Goal: Task Accomplishment & Management: Manage account settings

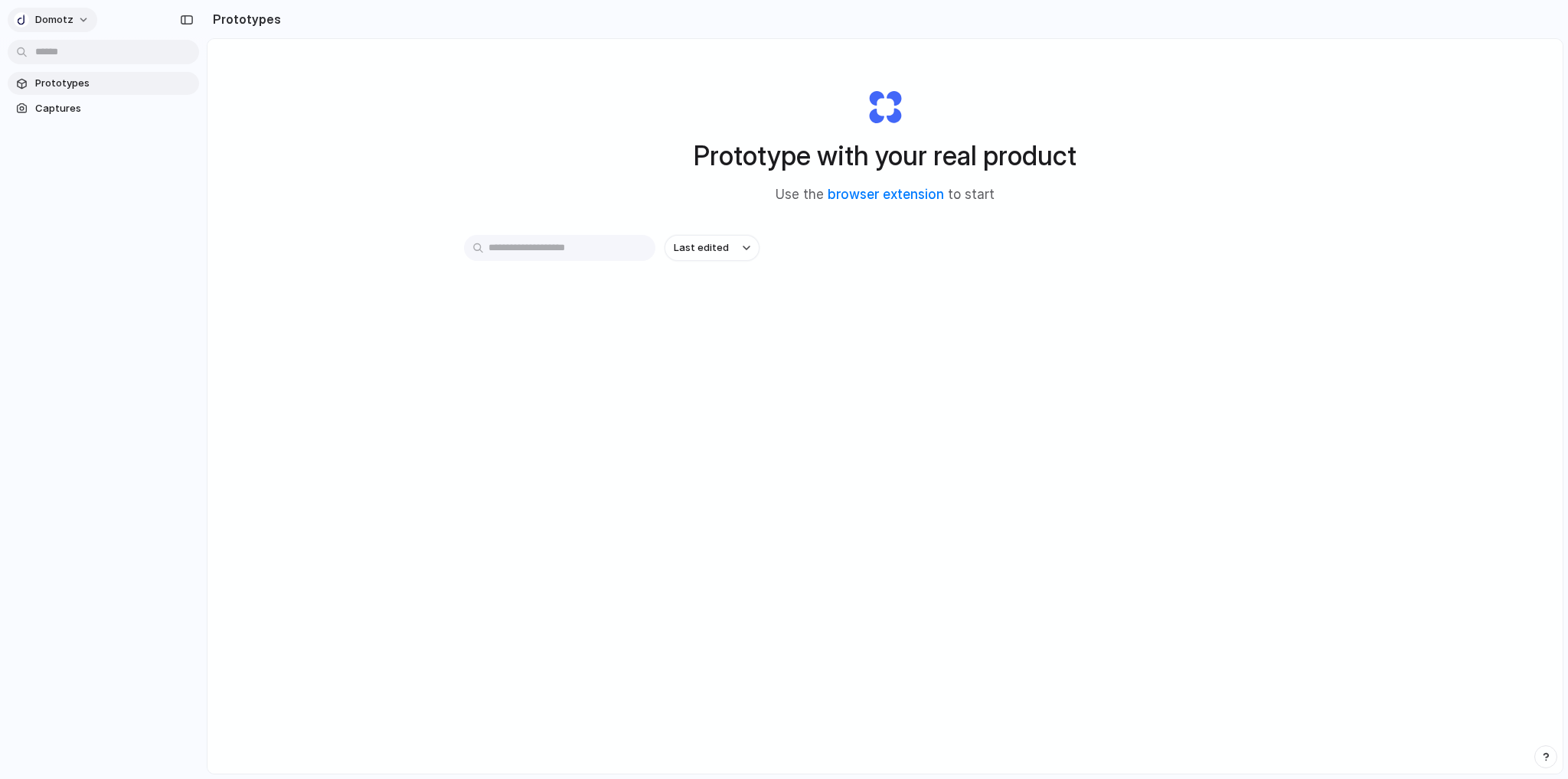
click at [87, 23] on button "Domotz" at bounding box center [52, 19] width 89 height 24
click at [88, 58] on li "Settings" at bounding box center [74, 53] width 127 height 24
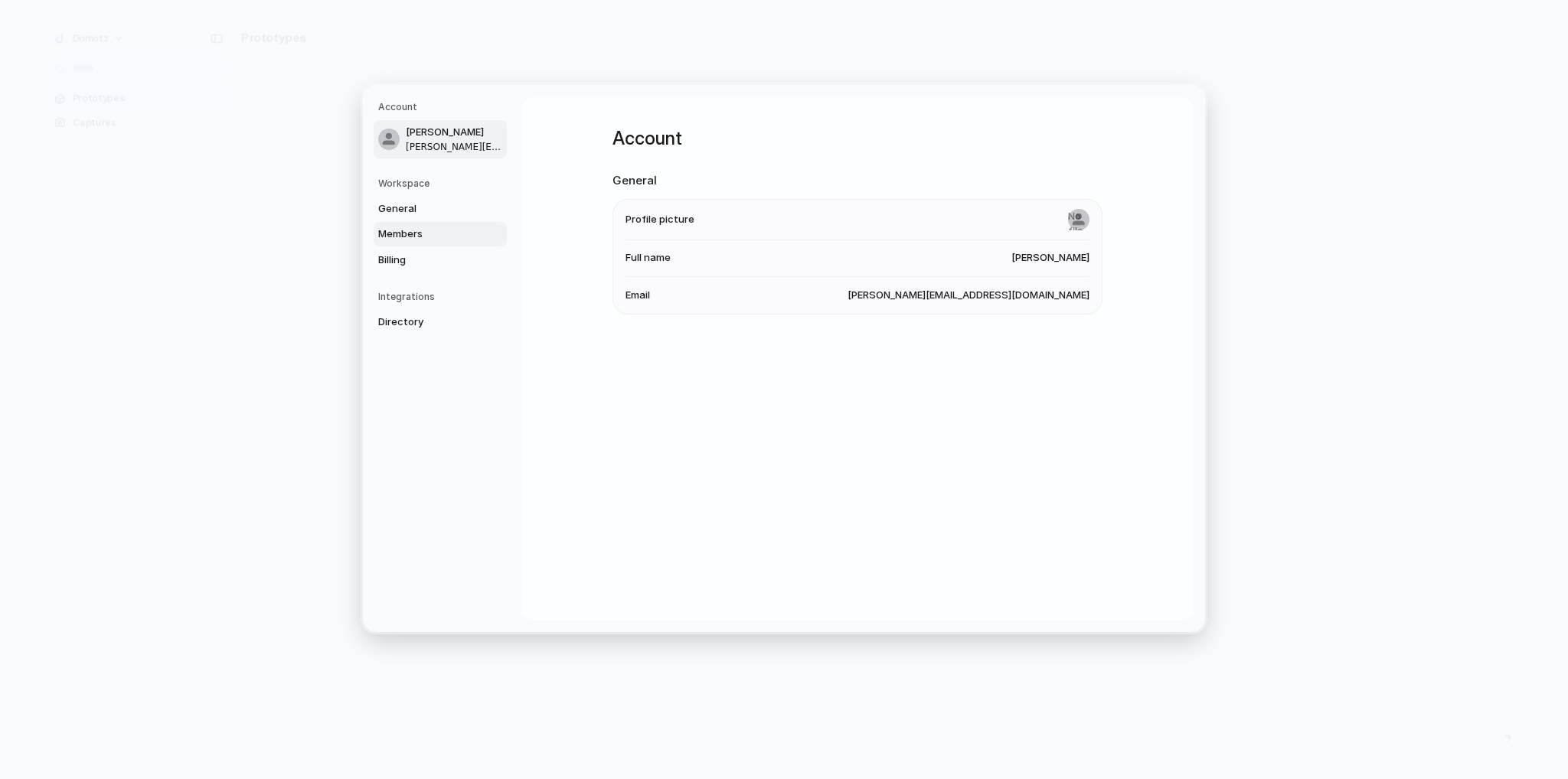
click at [430, 232] on span "Members" at bounding box center [426, 234] width 98 height 15
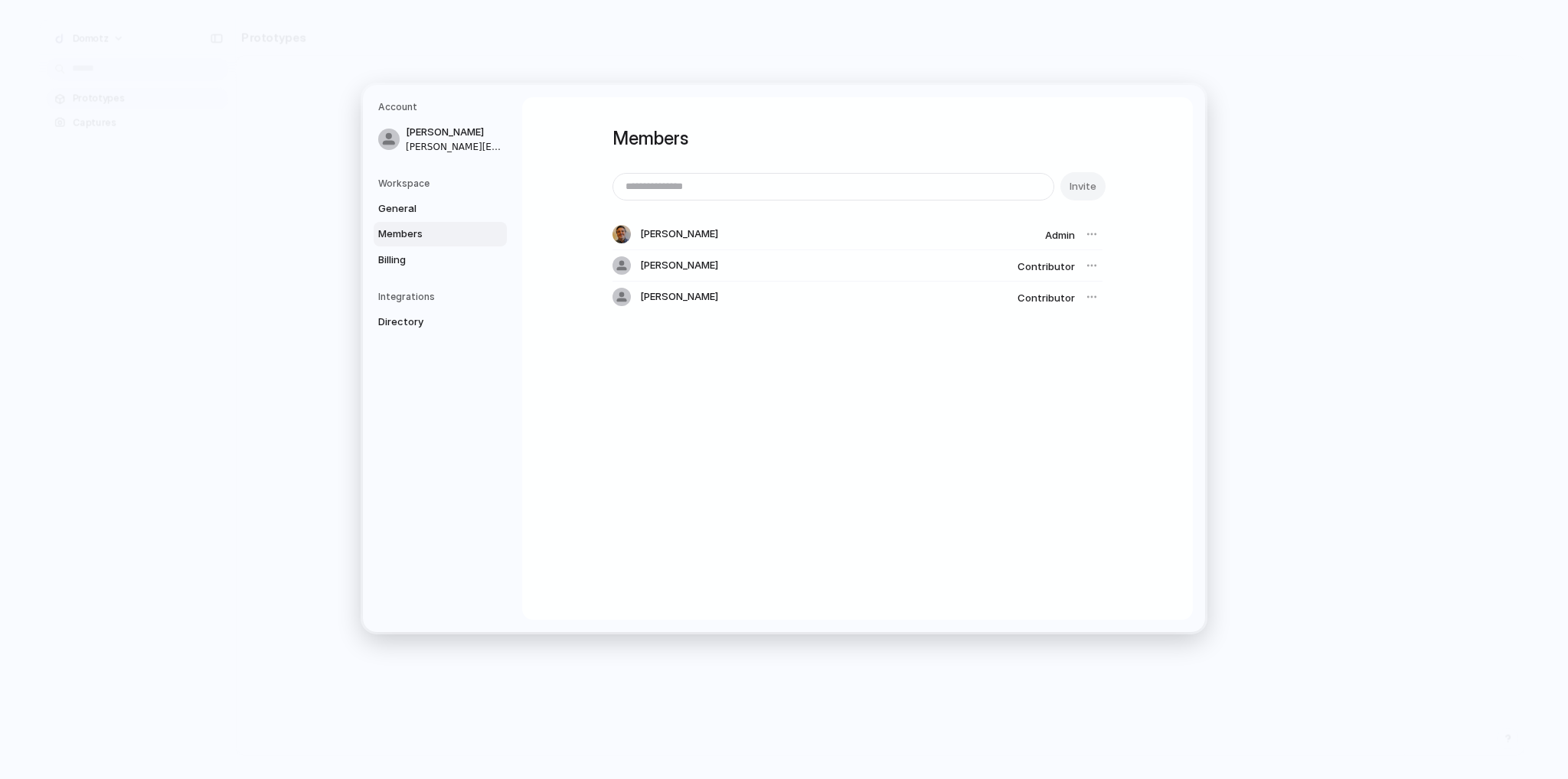
click at [1085, 265] on div at bounding box center [1092, 266] width 22 height 22
click at [1084, 236] on div at bounding box center [1092, 234] width 22 height 22
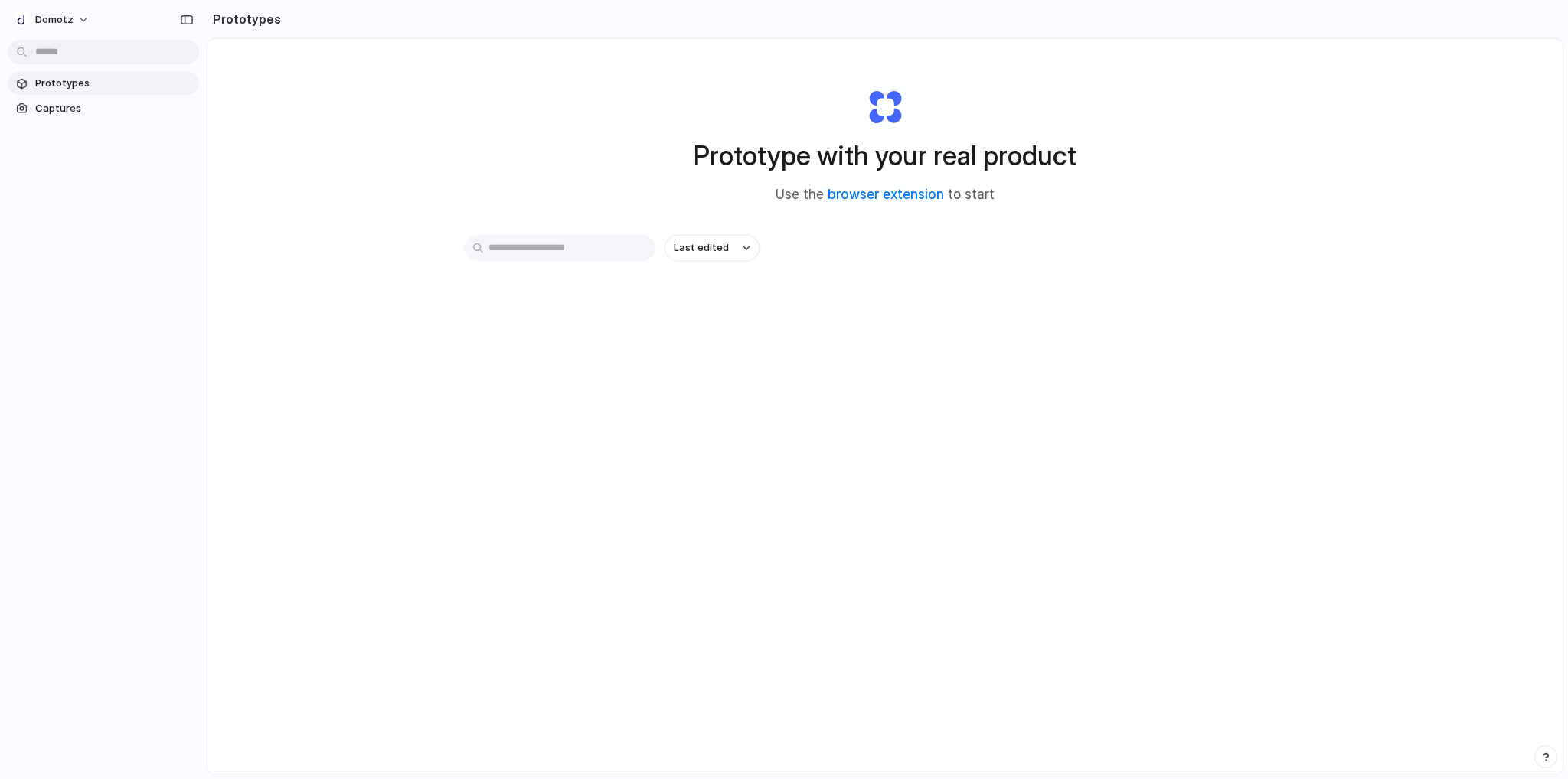
click at [92, 19] on div "Domotz" at bounding box center [56, 19] width 83 height 24
click at [73, 24] on button "Domotz" at bounding box center [52, 19] width 89 height 24
click at [74, 125] on li "Sign out" at bounding box center [74, 128] width 127 height 24
click at [79, 23] on button "Domotz" at bounding box center [52, 19] width 89 height 24
click at [324, 181] on div "Settings Invite members Change theme Sign out" at bounding box center [784, 390] width 1568 height 779
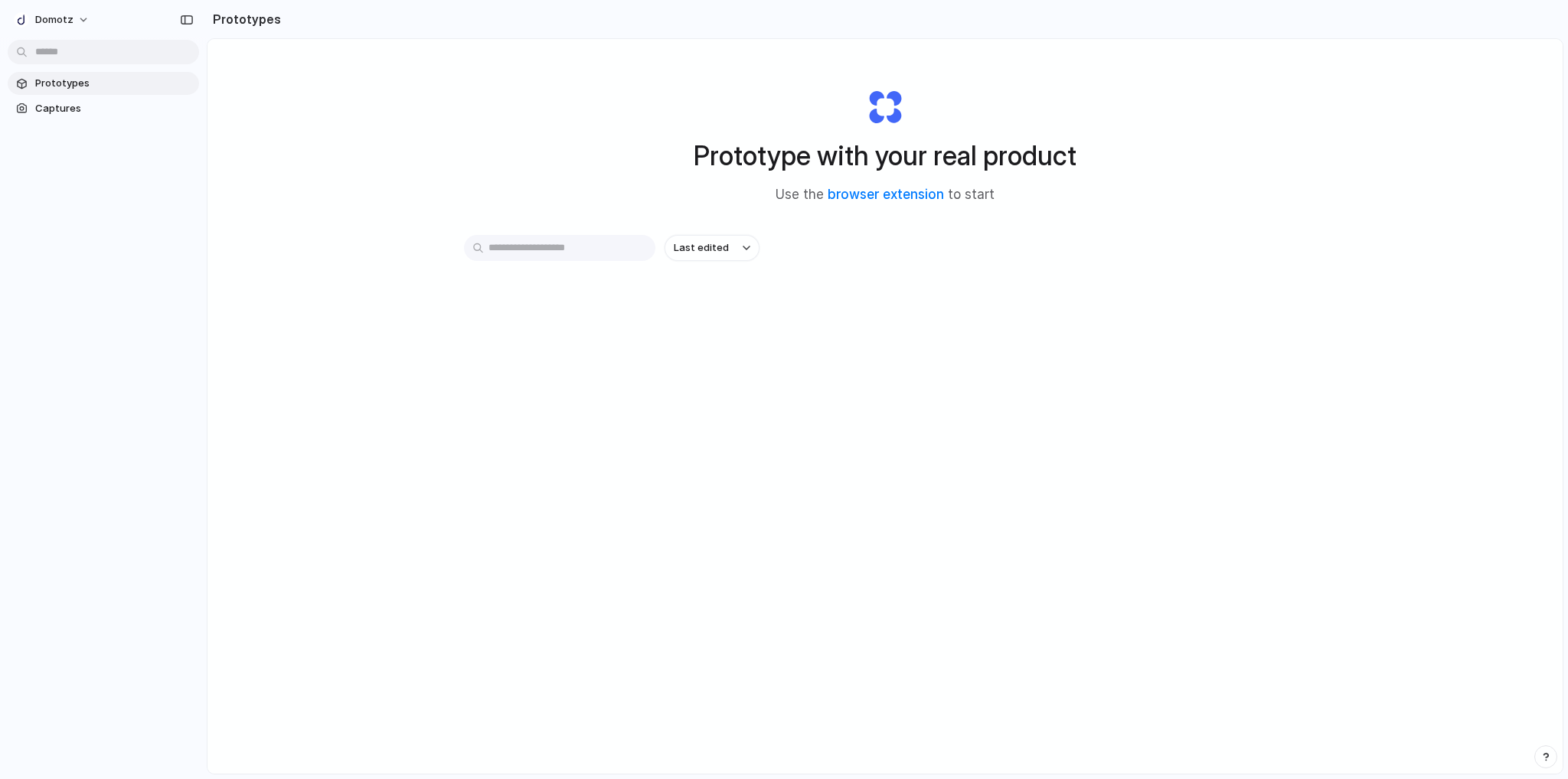
click at [261, 163] on div "Prototype with your real product Use the browser extension to start Last edited" at bounding box center [885, 447] width 1355 height 816
click at [65, 29] on button "Domotz" at bounding box center [52, 19] width 89 height 24
click at [82, 57] on li "Settings" at bounding box center [74, 53] width 127 height 24
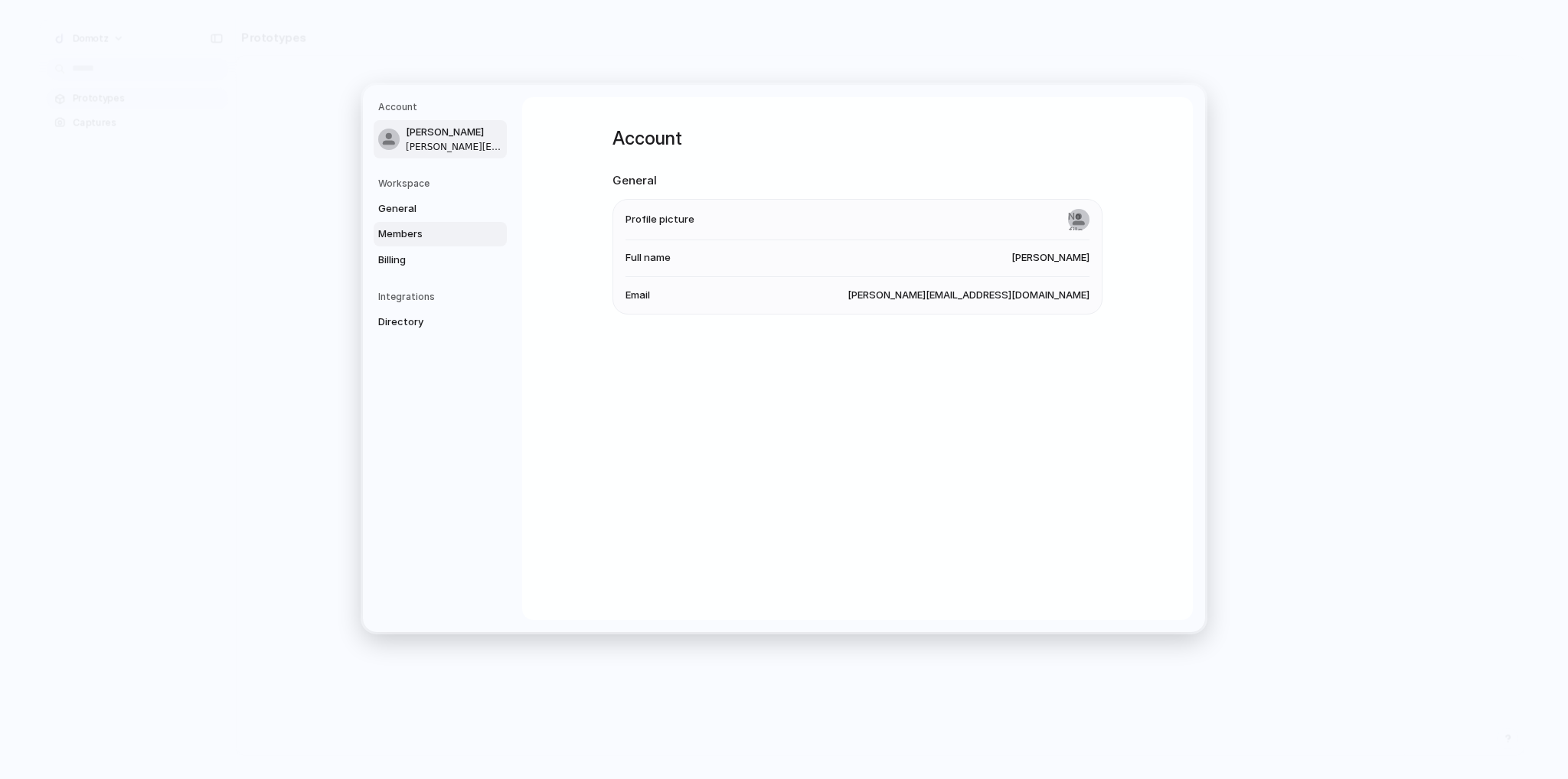
click at [419, 232] on span "Members" at bounding box center [426, 234] width 98 height 15
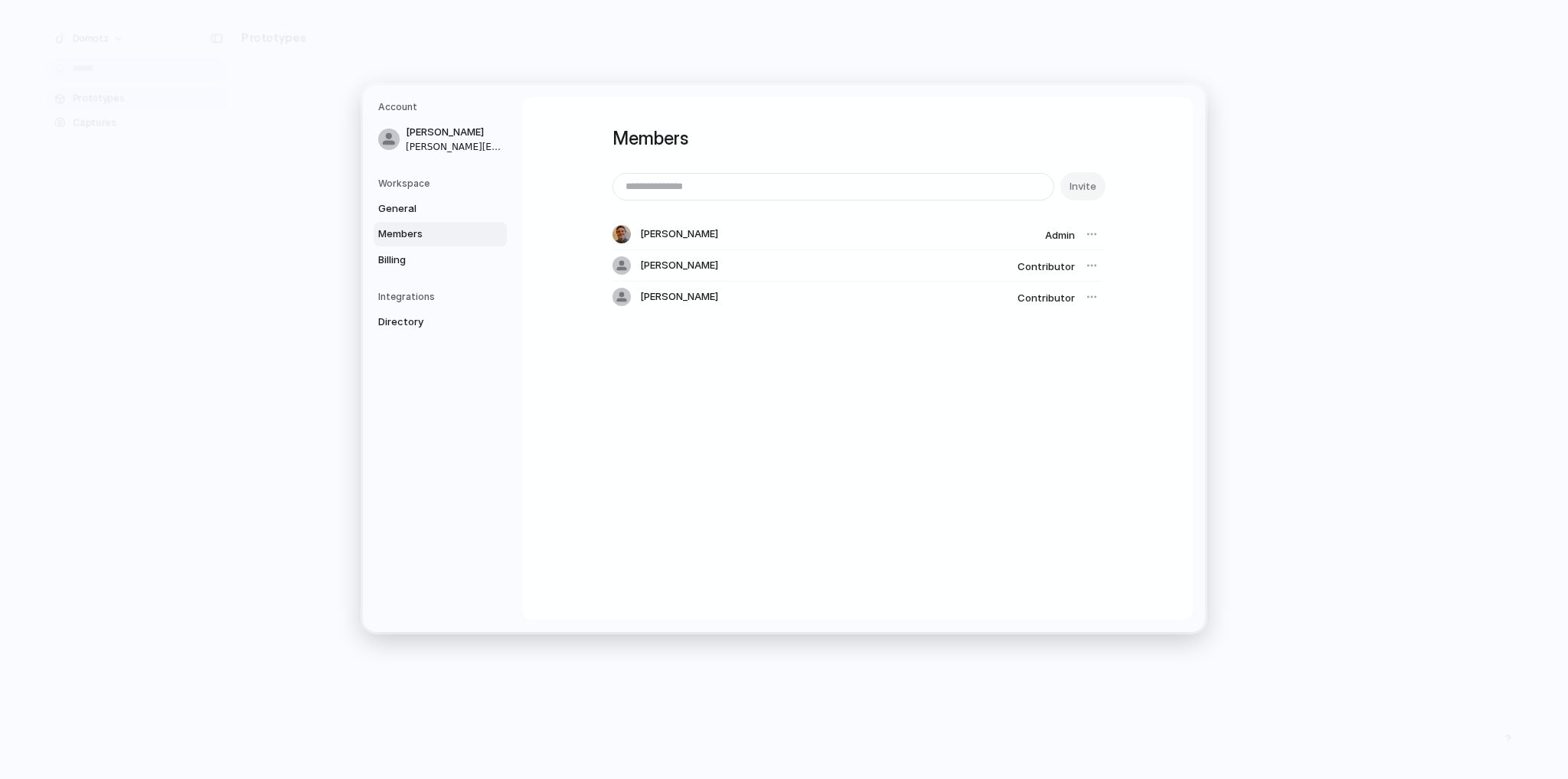
click at [1088, 235] on div at bounding box center [1092, 234] width 22 height 22
click at [1090, 265] on div at bounding box center [1092, 266] width 22 height 22
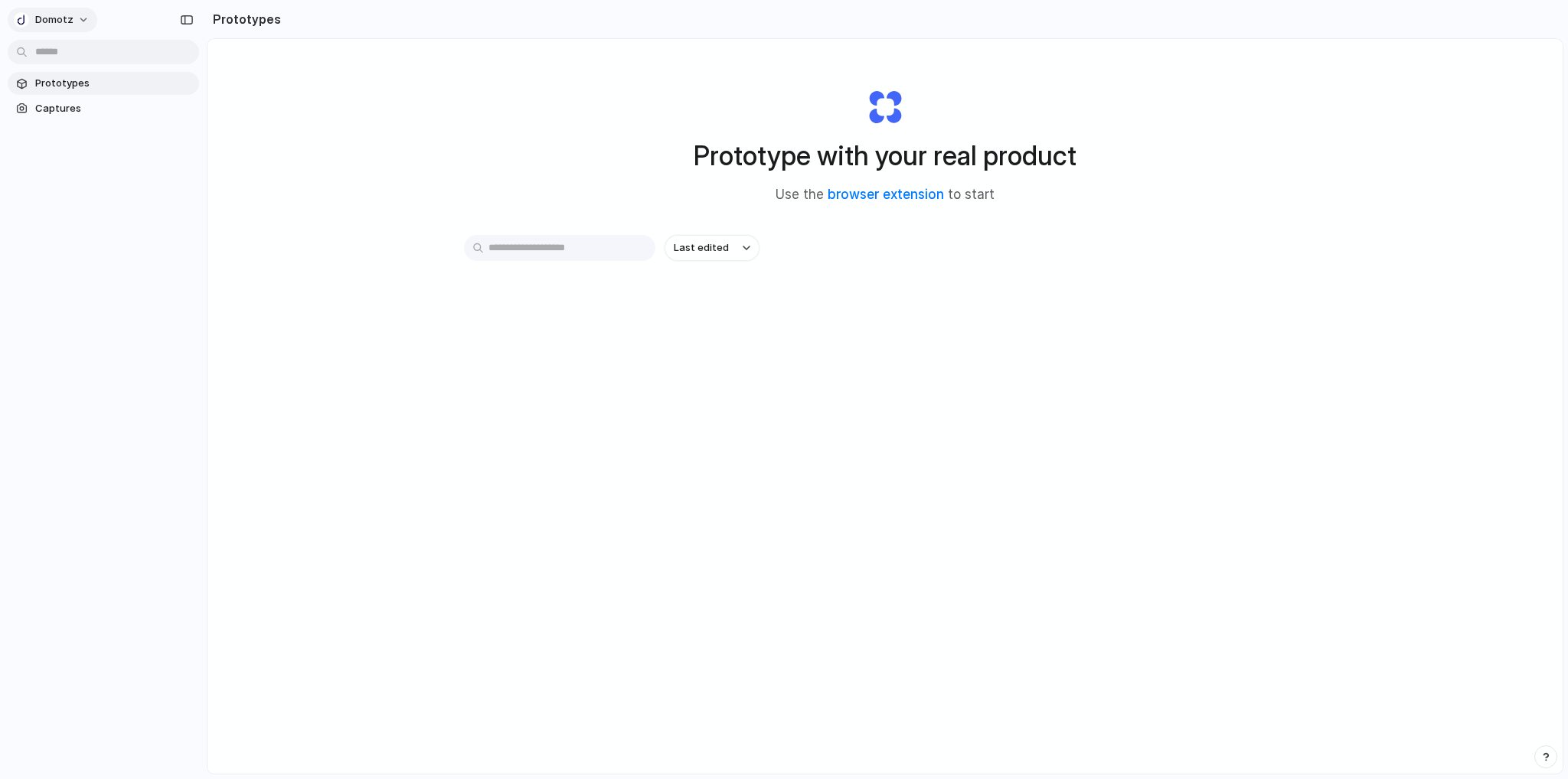
click at [80, 17] on button "Domotz" at bounding box center [52, 19] width 89 height 24
click at [77, 78] on span "Invite members" at bounding box center [72, 78] width 73 height 15
click at [299, 135] on div "Prototype with your real product Use the browser extension to start Last edited" at bounding box center [885, 447] width 1355 height 816
click at [77, 28] on button "Domotz" at bounding box center [52, 19] width 89 height 24
click at [79, 128] on li "Sign out" at bounding box center [74, 128] width 127 height 24
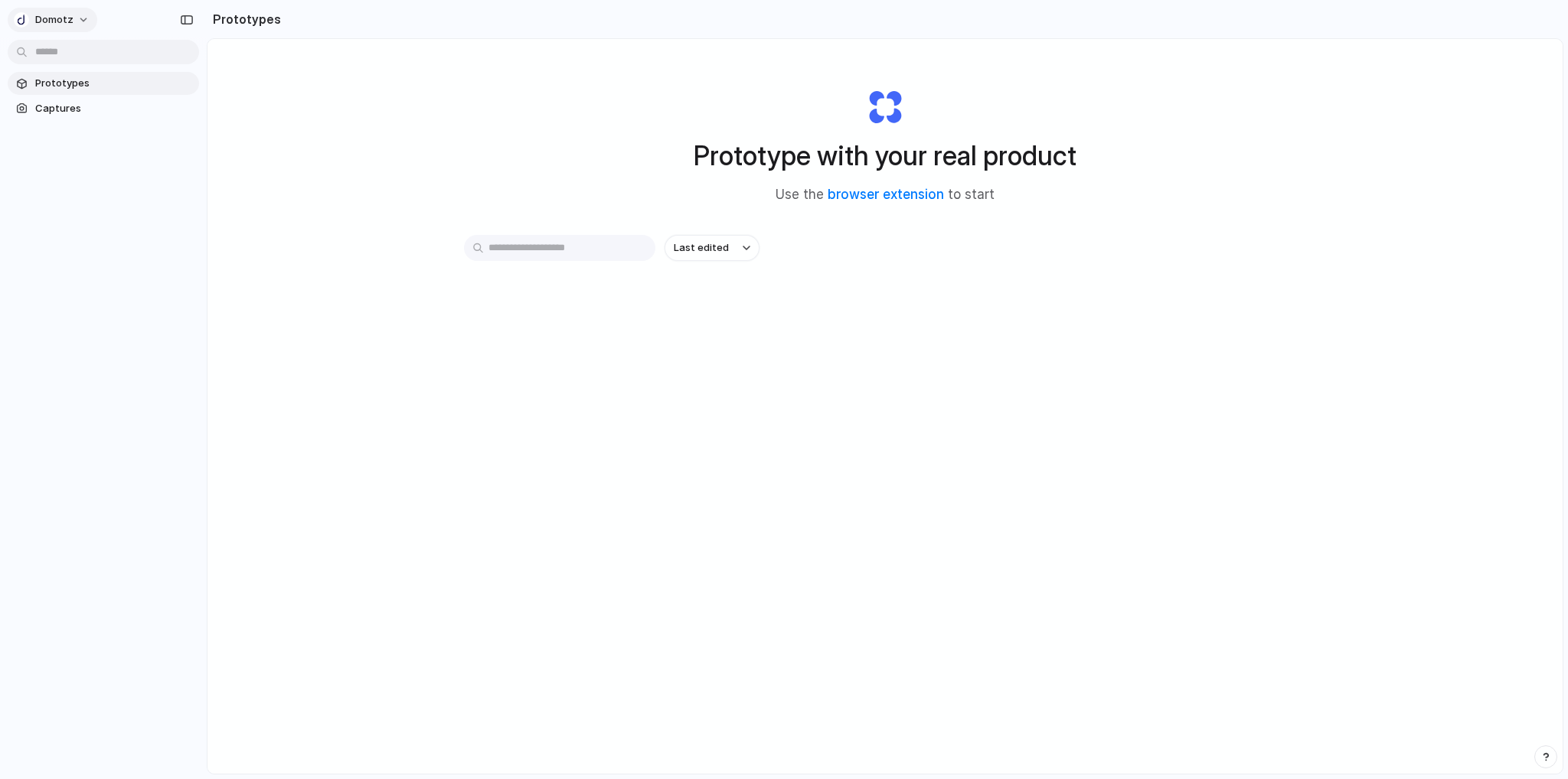
click at [86, 18] on button "Domotz" at bounding box center [52, 19] width 89 height 24
click at [83, 132] on li "Sign out" at bounding box center [74, 128] width 127 height 24
click at [83, 108] on span "Captures" at bounding box center [113, 108] width 158 height 15
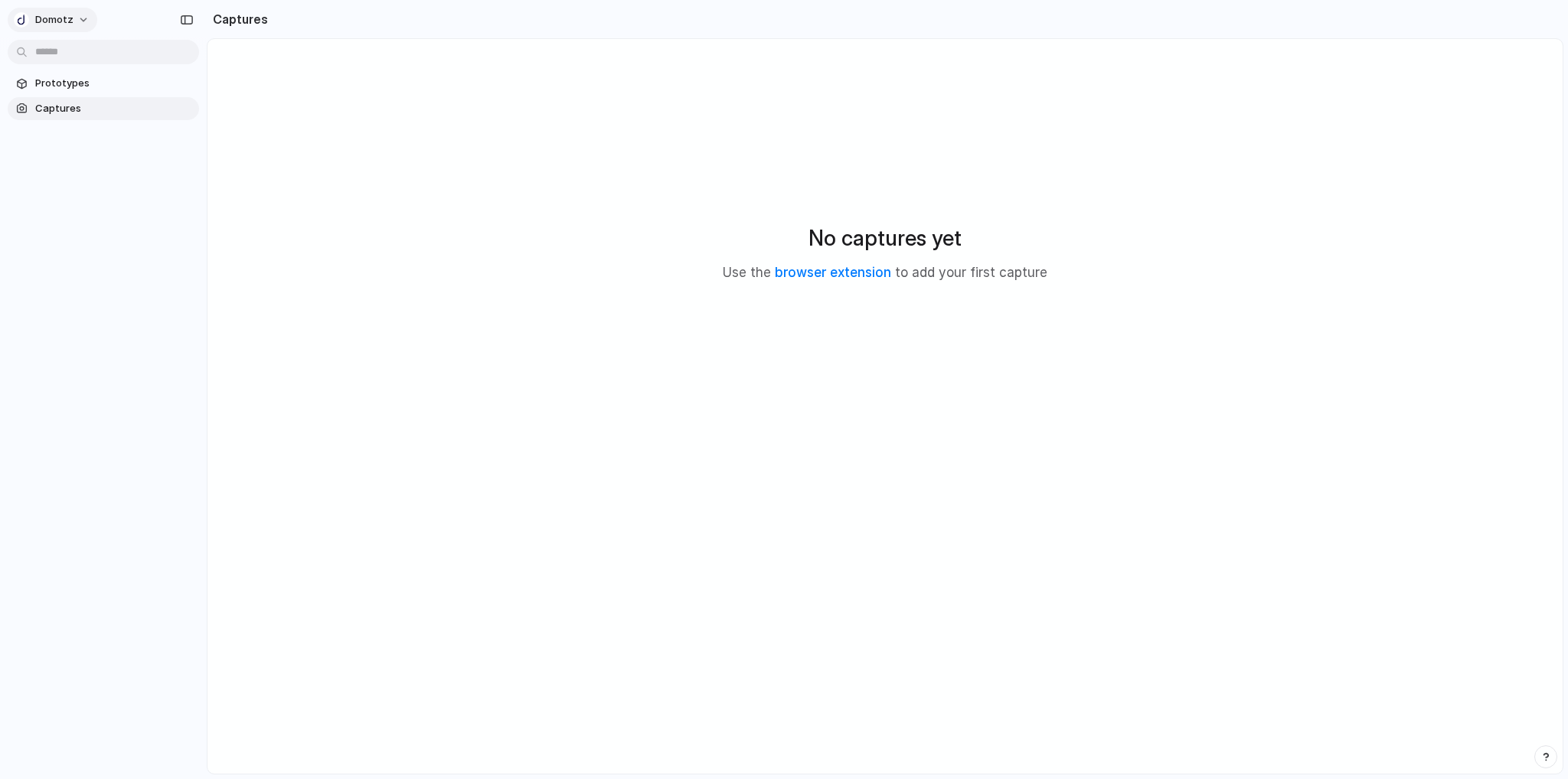
click at [70, 23] on button "Domotz" at bounding box center [52, 19] width 89 height 24
click at [79, 123] on li "Sign out" at bounding box center [74, 128] width 127 height 24
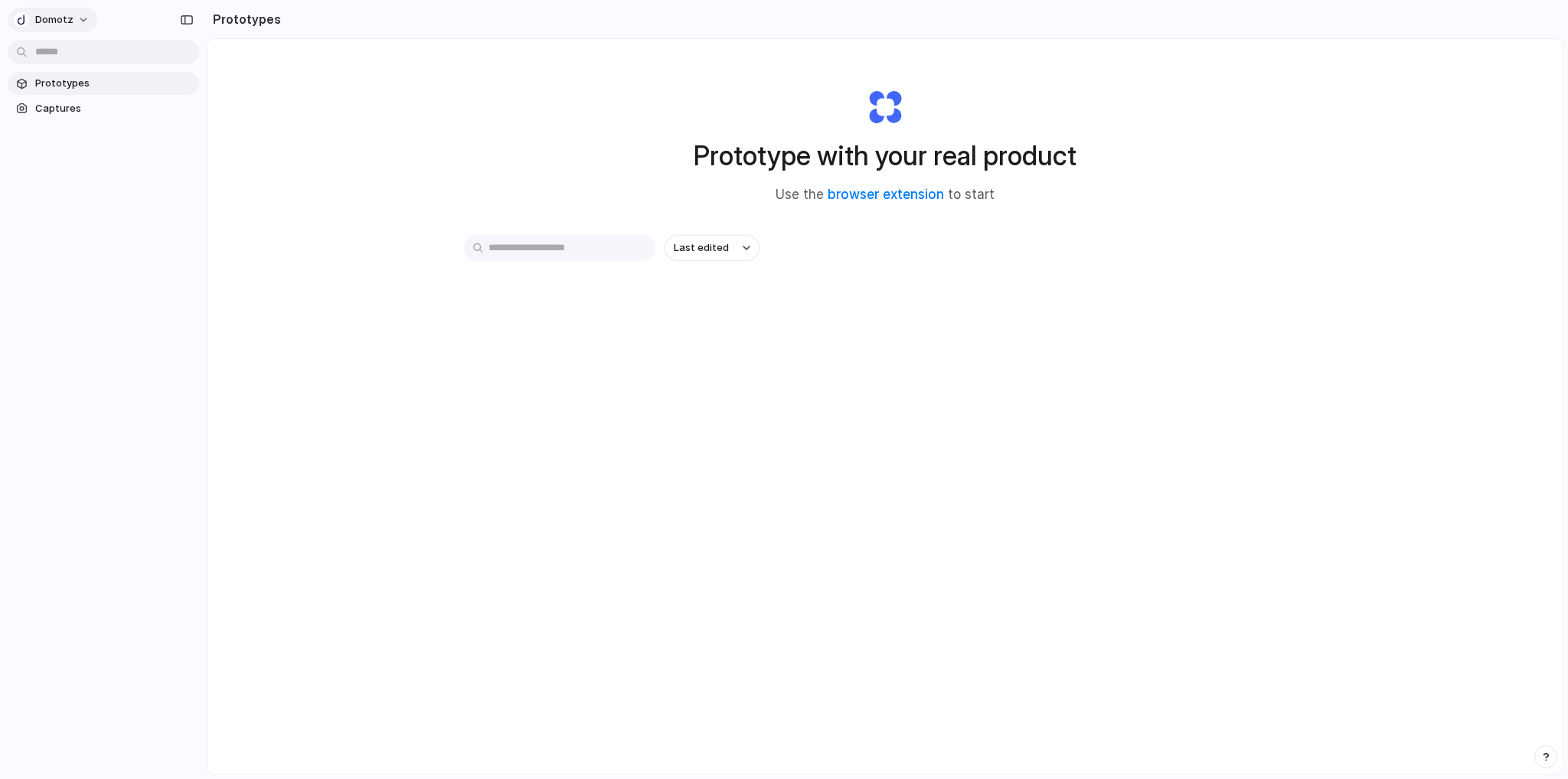
click at [71, 14] on button "Domotz" at bounding box center [52, 19] width 89 height 24
click at [79, 126] on li "Sign out" at bounding box center [74, 128] width 127 height 24
click at [110, 126] on div "Prototypes Captures" at bounding box center [103, 160] width 207 height 321
click at [73, 23] on button "Domotz" at bounding box center [52, 19] width 89 height 24
click at [83, 81] on span "Invite members" at bounding box center [72, 78] width 73 height 15
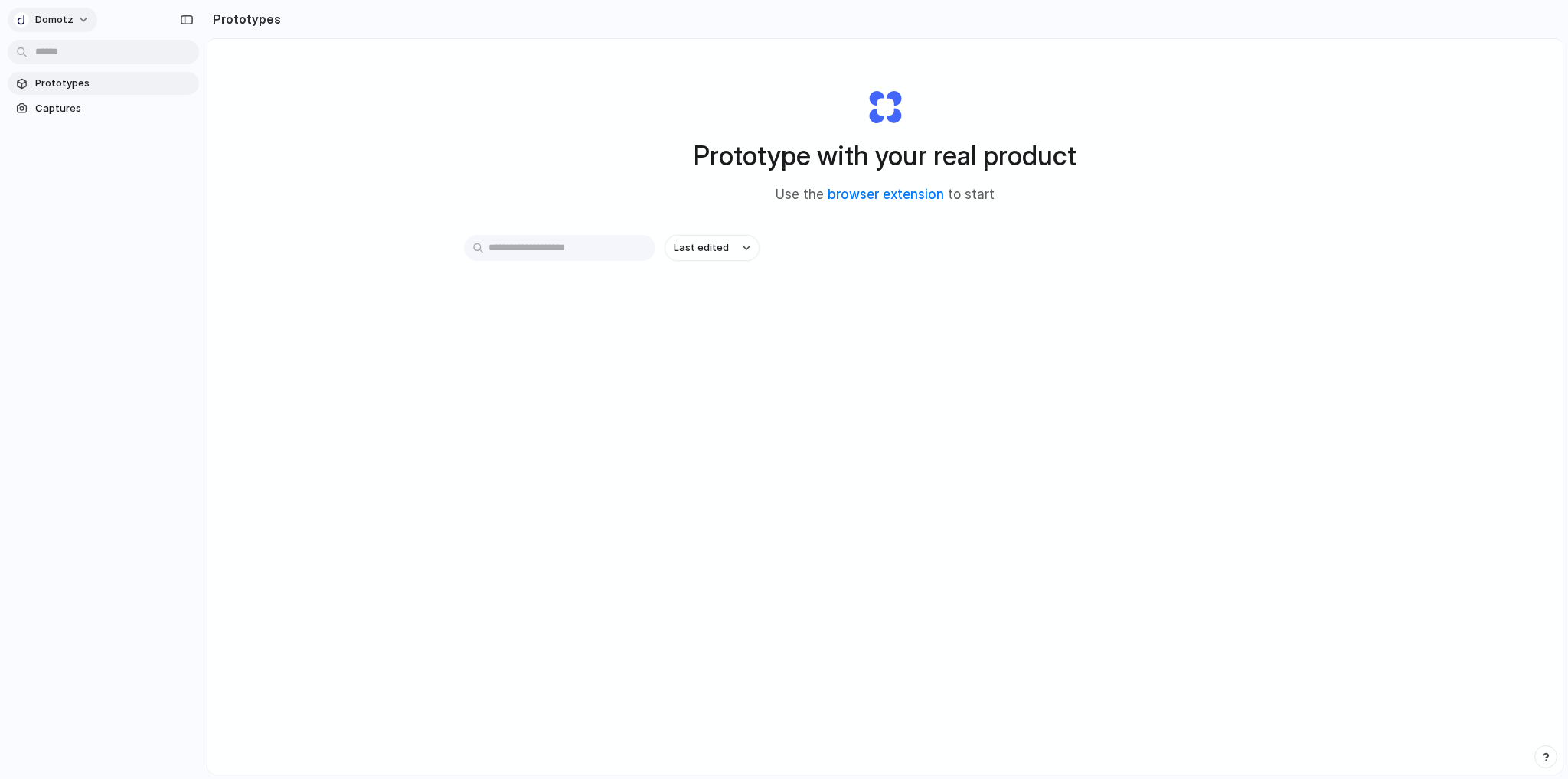
click at [76, 23] on button "Domotz" at bounding box center [52, 19] width 89 height 24
click at [72, 84] on span "Invite members" at bounding box center [72, 78] width 73 height 15
click at [78, 16] on button "Domotz" at bounding box center [52, 19] width 89 height 24
click at [77, 60] on li "Settings" at bounding box center [74, 53] width 127 height 24
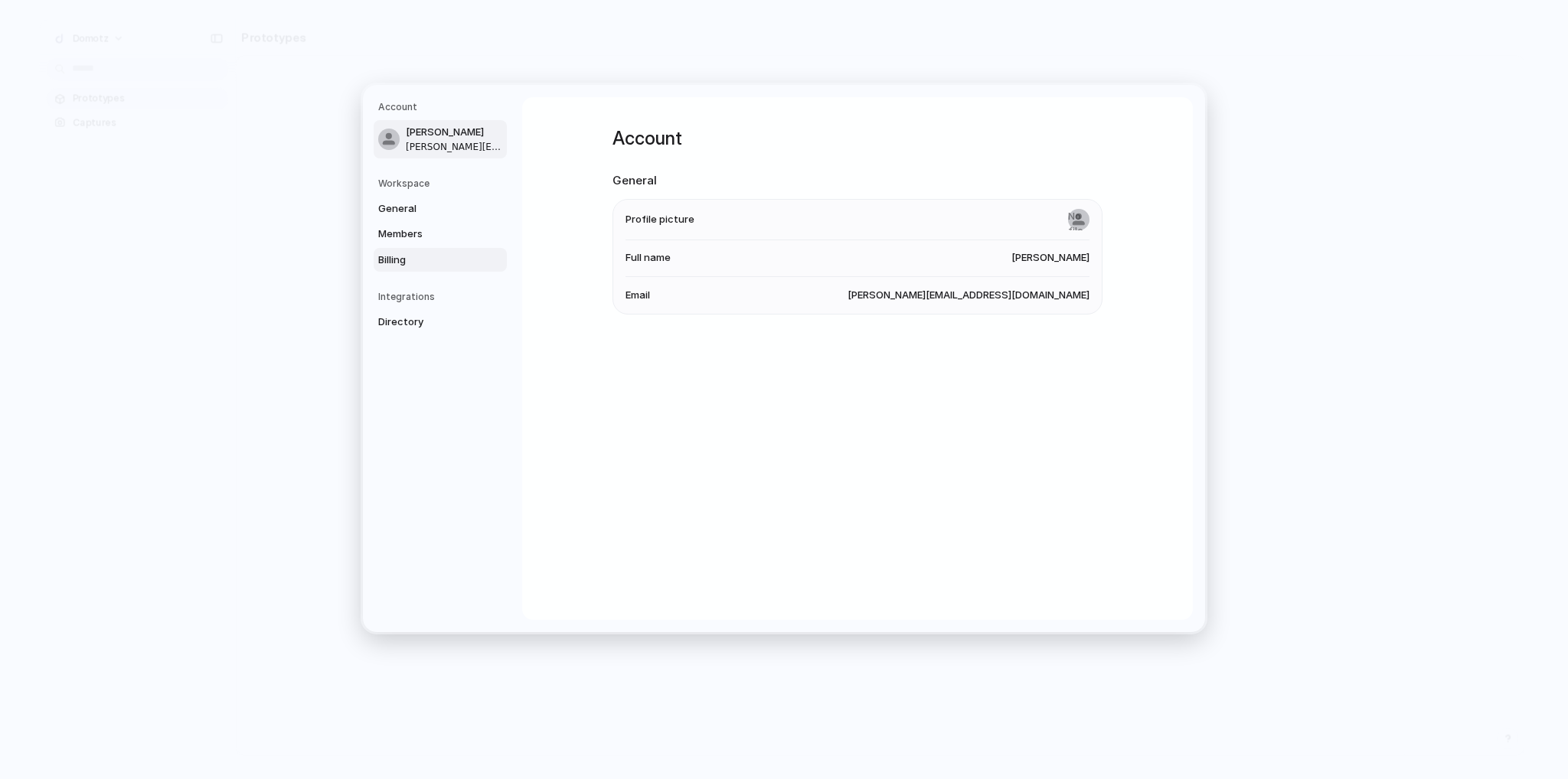
click at [415, 264] on span "Billing" at bounding box center [426, 259] width 98 height 15
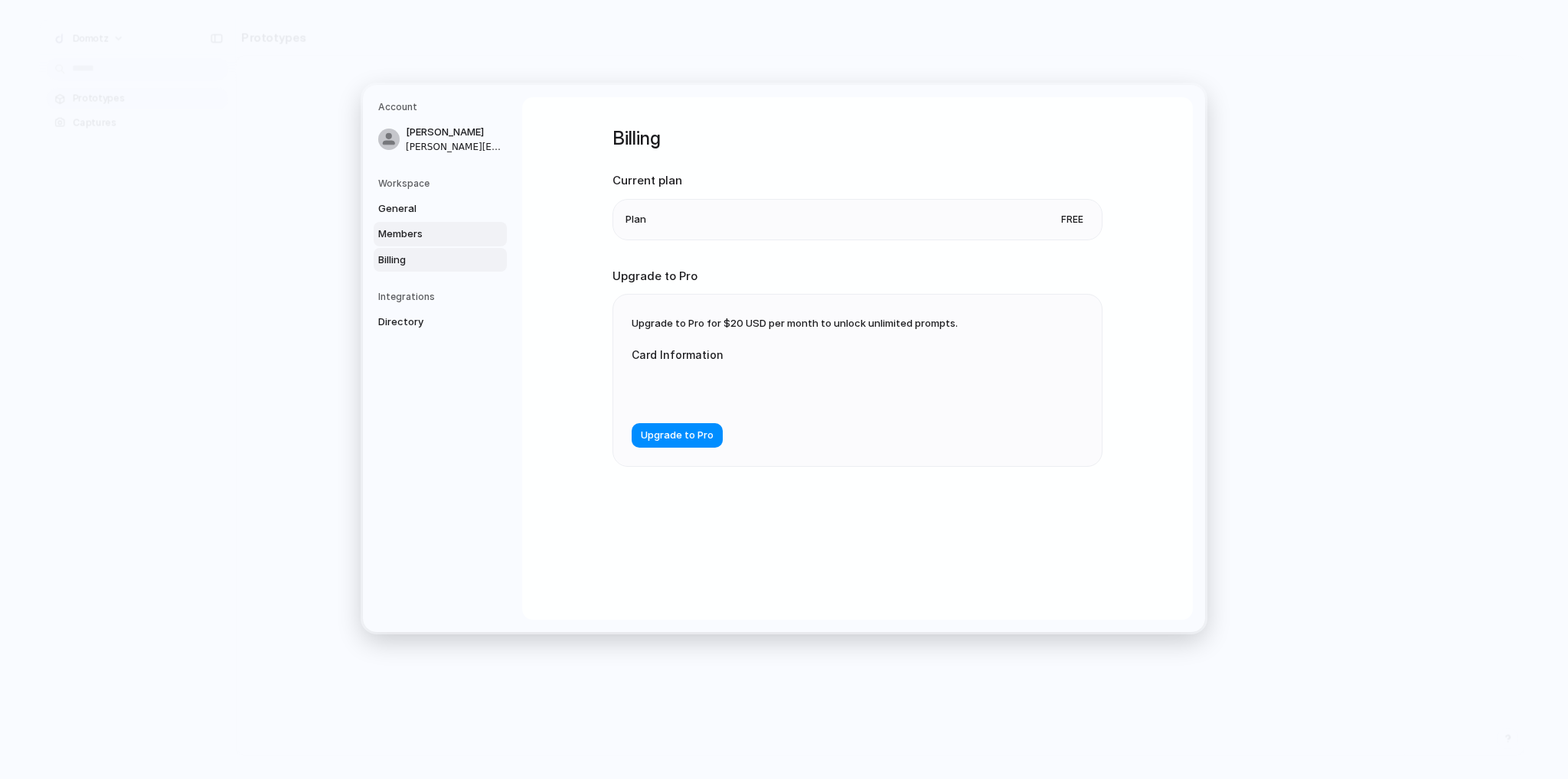
click at [417, 237] on span "Members" at bounding box center [426, 234] width 98 height 15
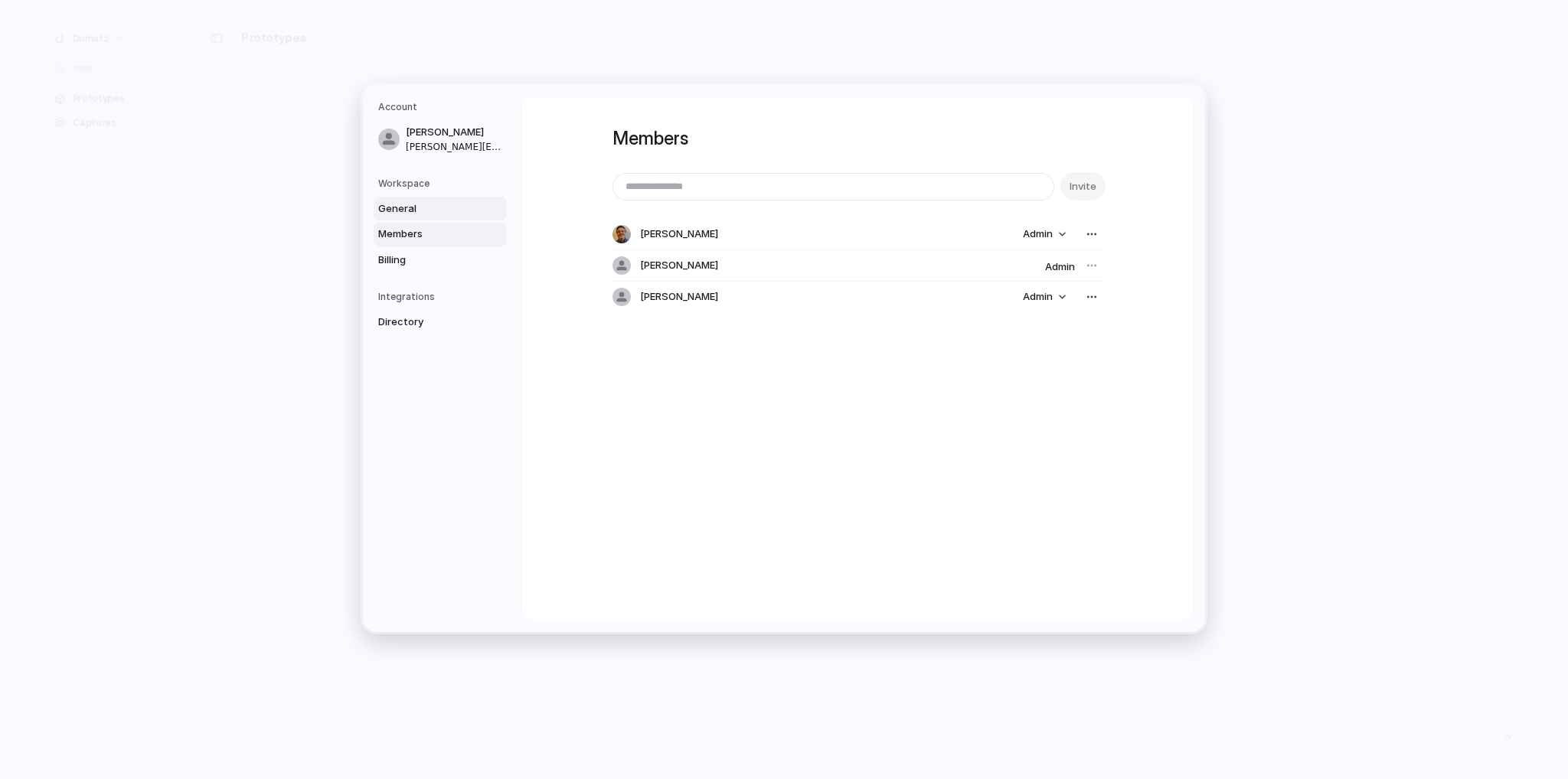
click at [416, 212] on span "General" at bounding box center [426, 208] width 98 height 15
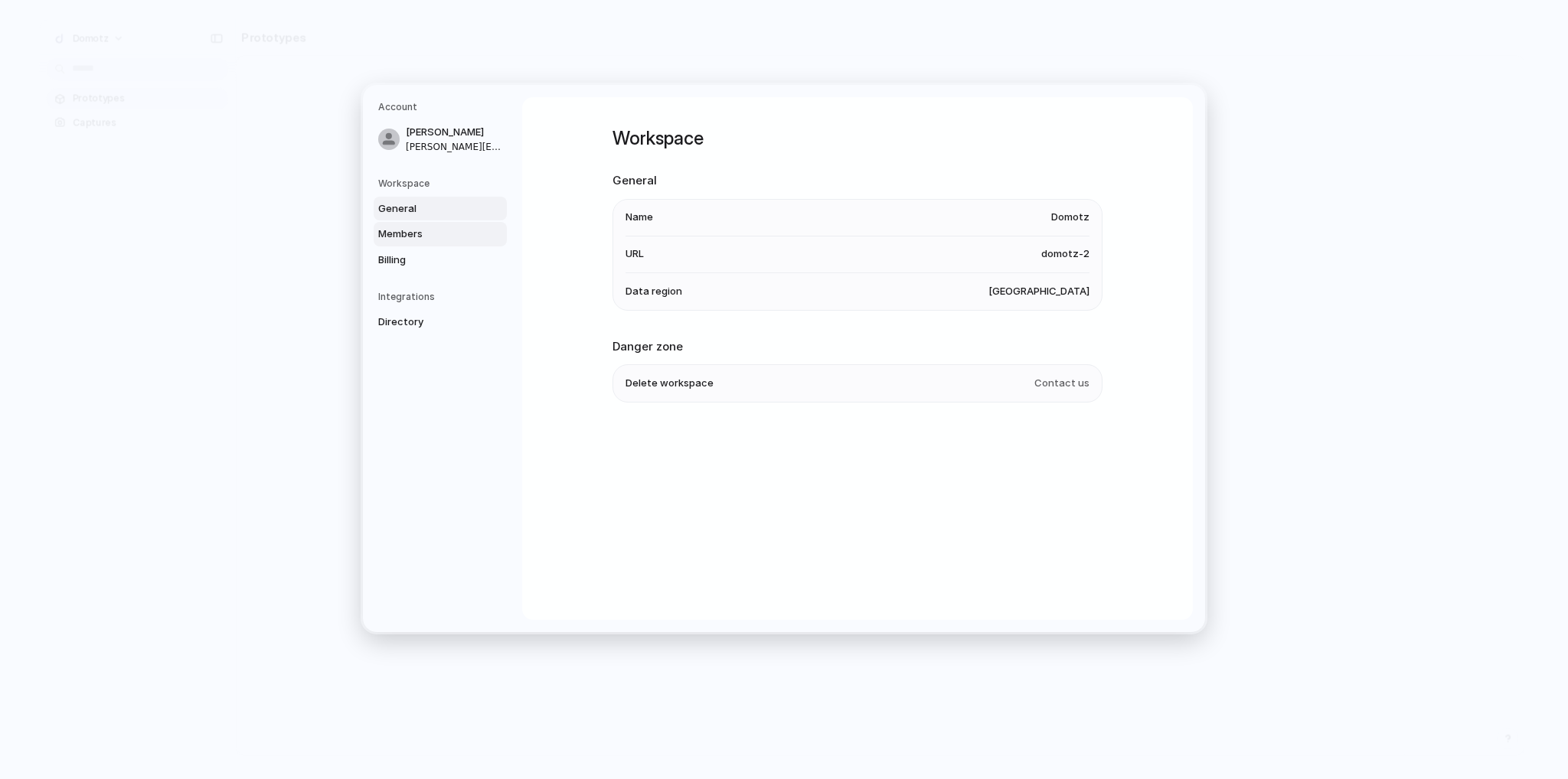
click at [420, 239] on span "Members" at bounding box center [426, 234] width 98 height 15
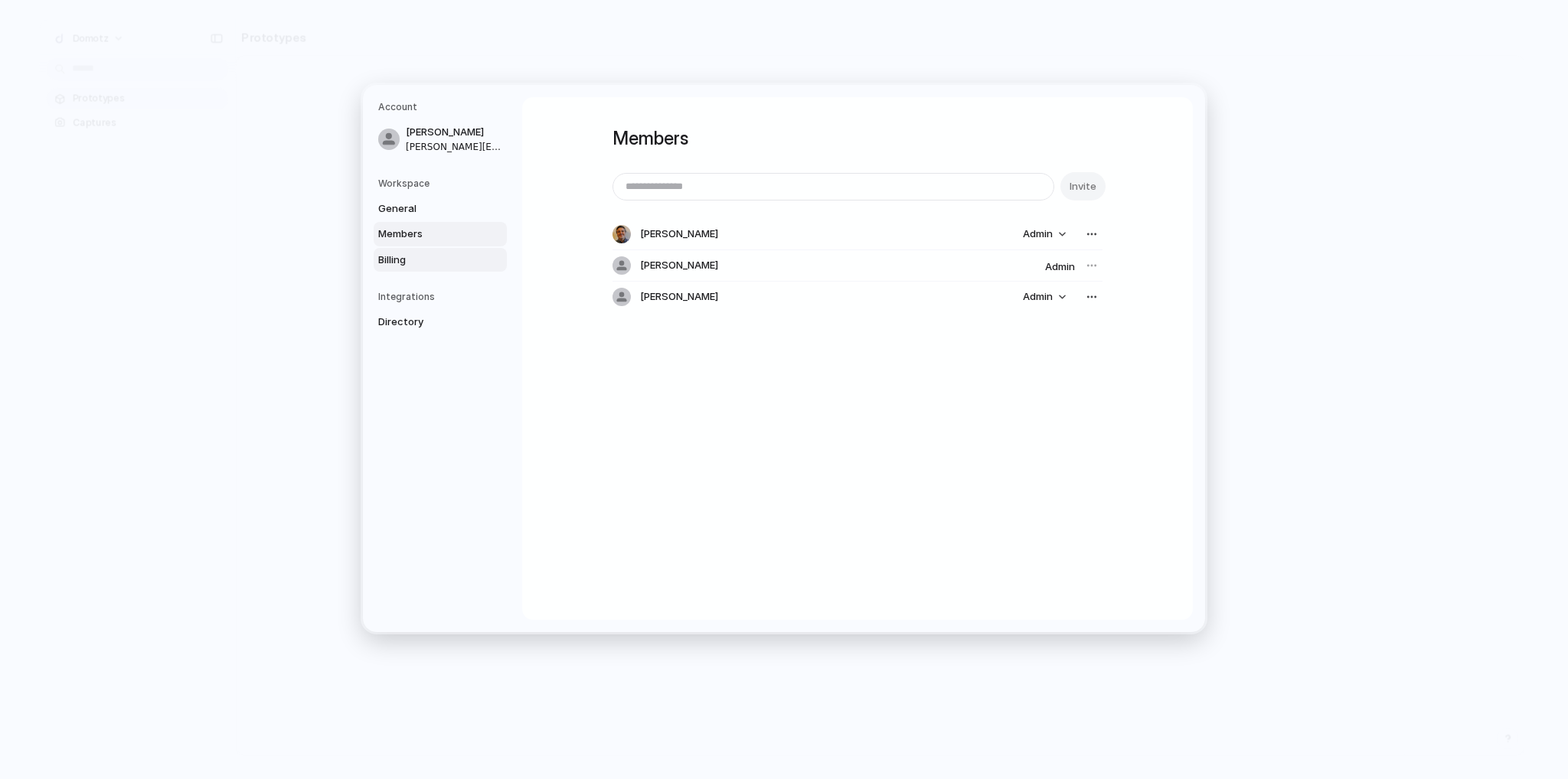
click at [412, 258] on span "Billing" at bounding box center [426, 259] width 98 height 15
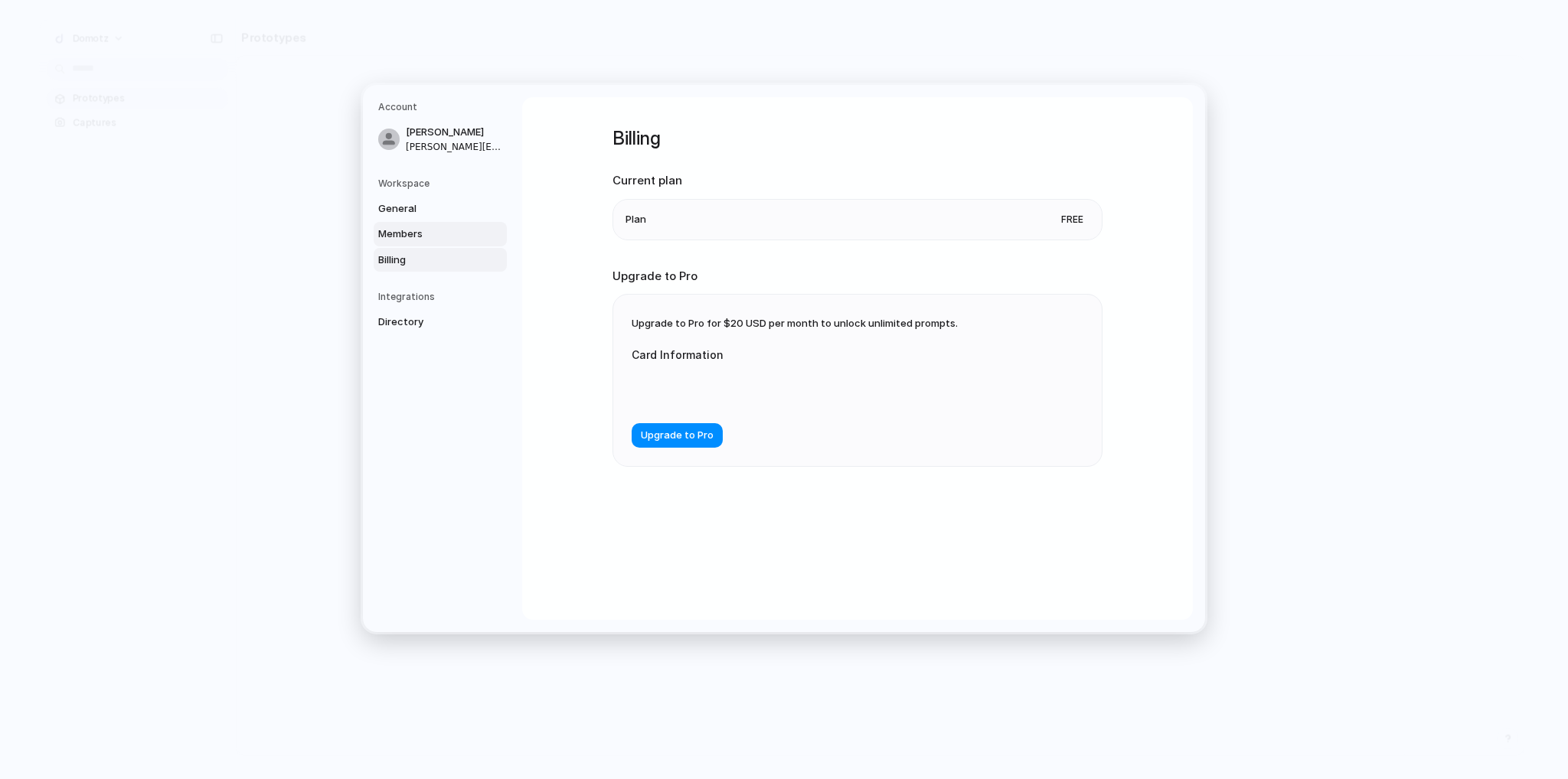
click at [425, 234] on span "Members" at bounding box center [426, 234] width 98 height 15
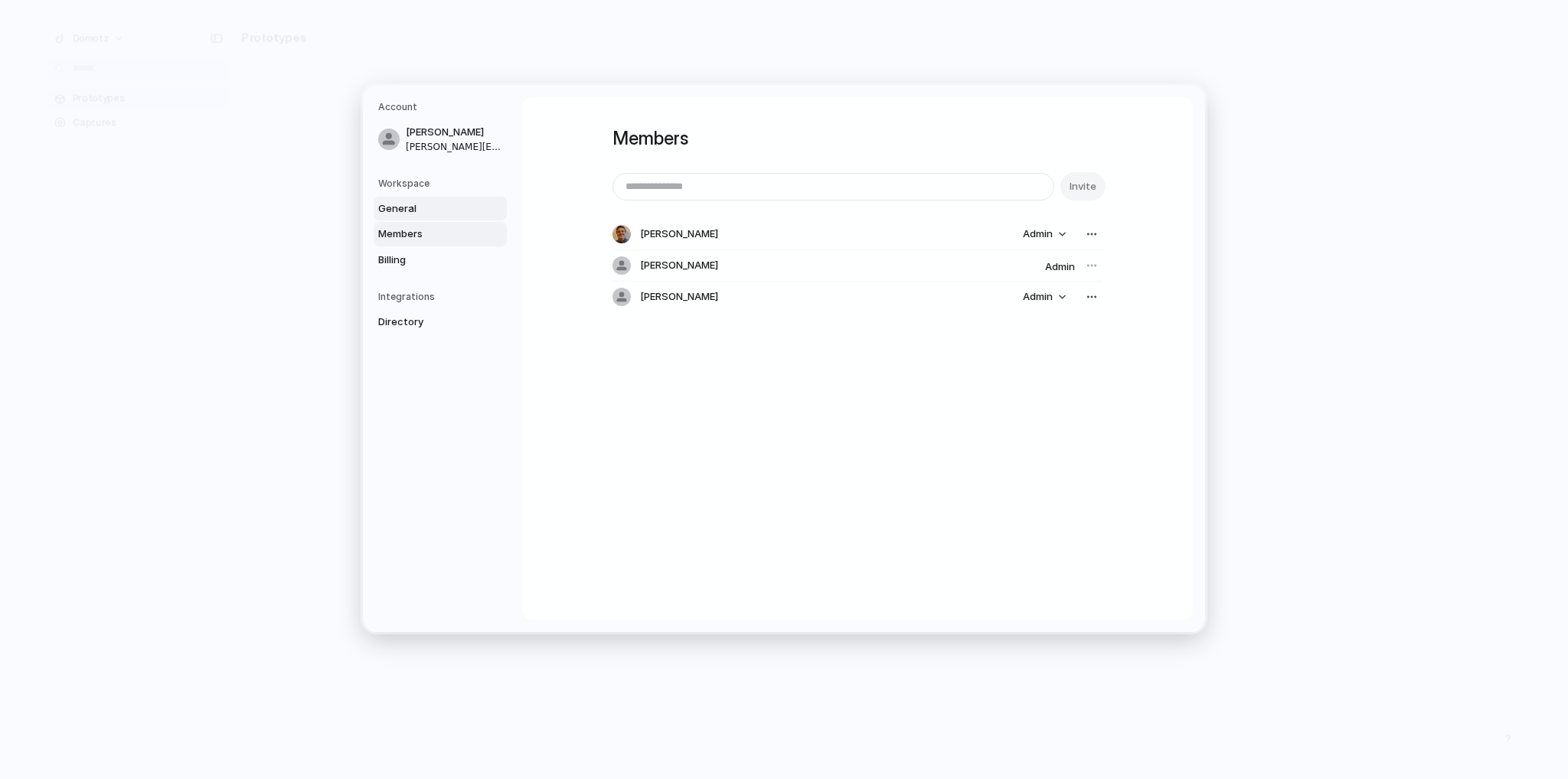
click at [427, 219] on link "General" at bounding box center [440, 208] width 133 height 24
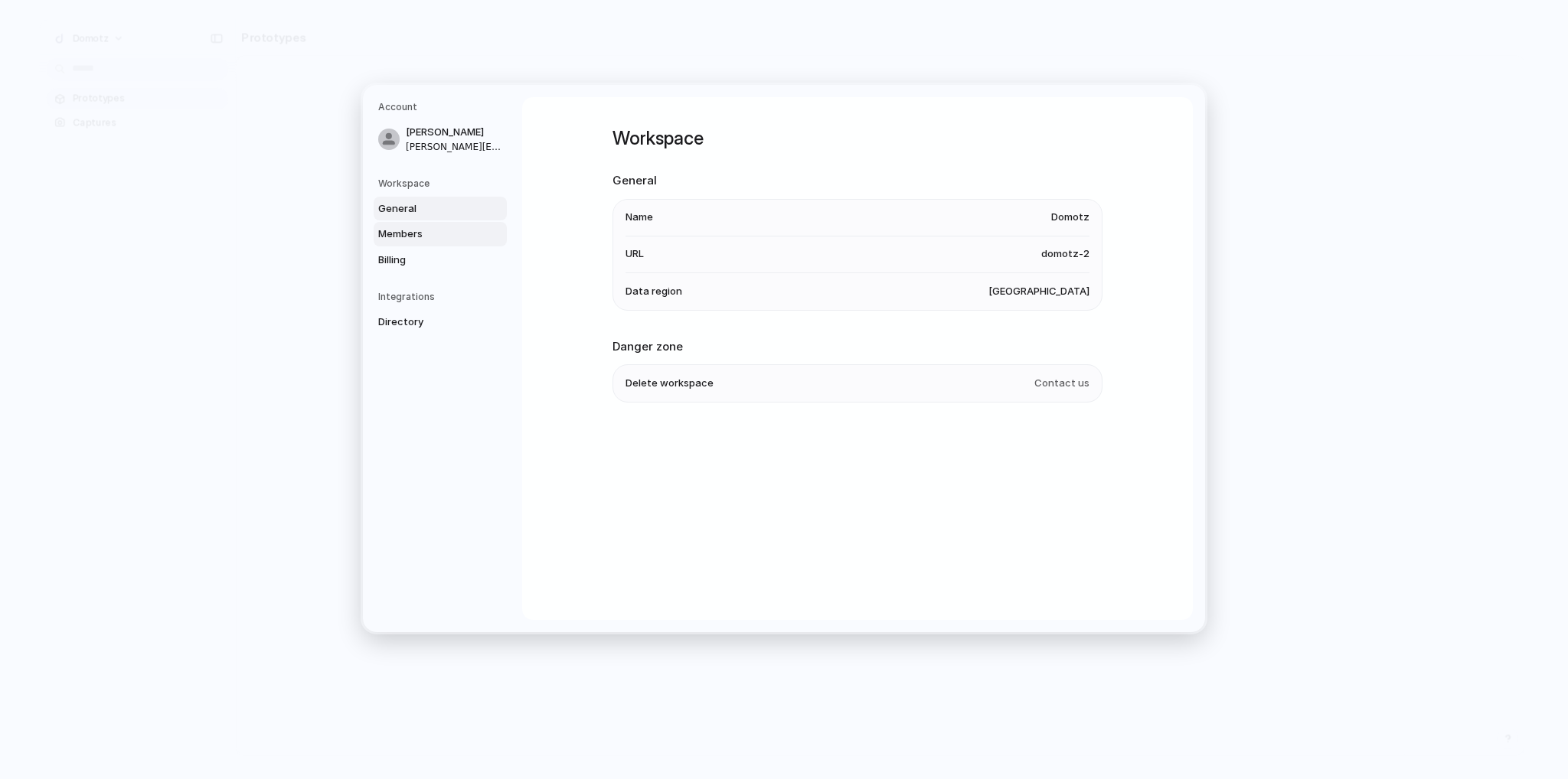
click at [419, 229] on span "Members" at bounding box center [426, 234] width 98 height 15
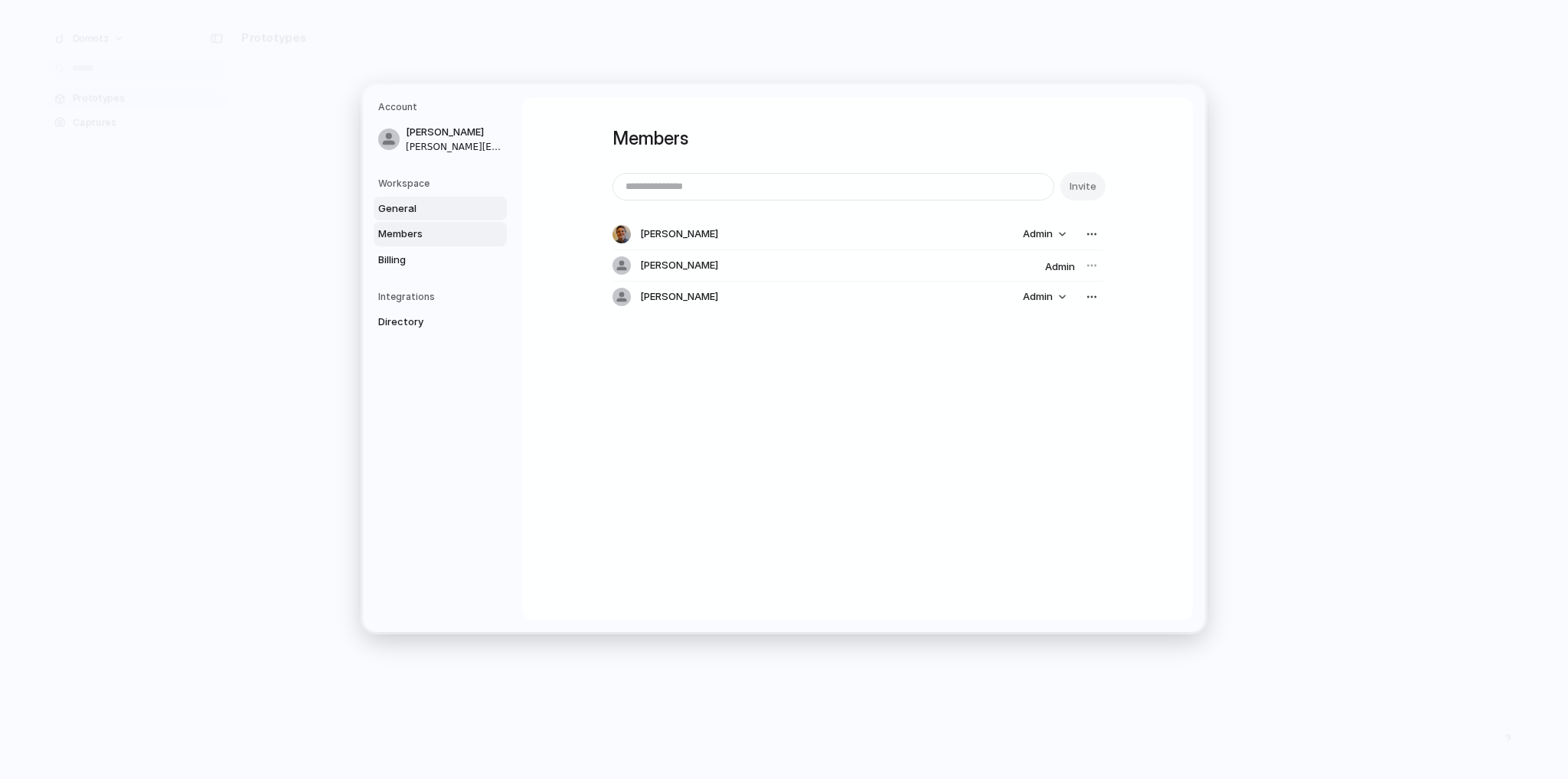
click at [420, 209] on span "General" at bounding box center [426, 208] width 98 height 15
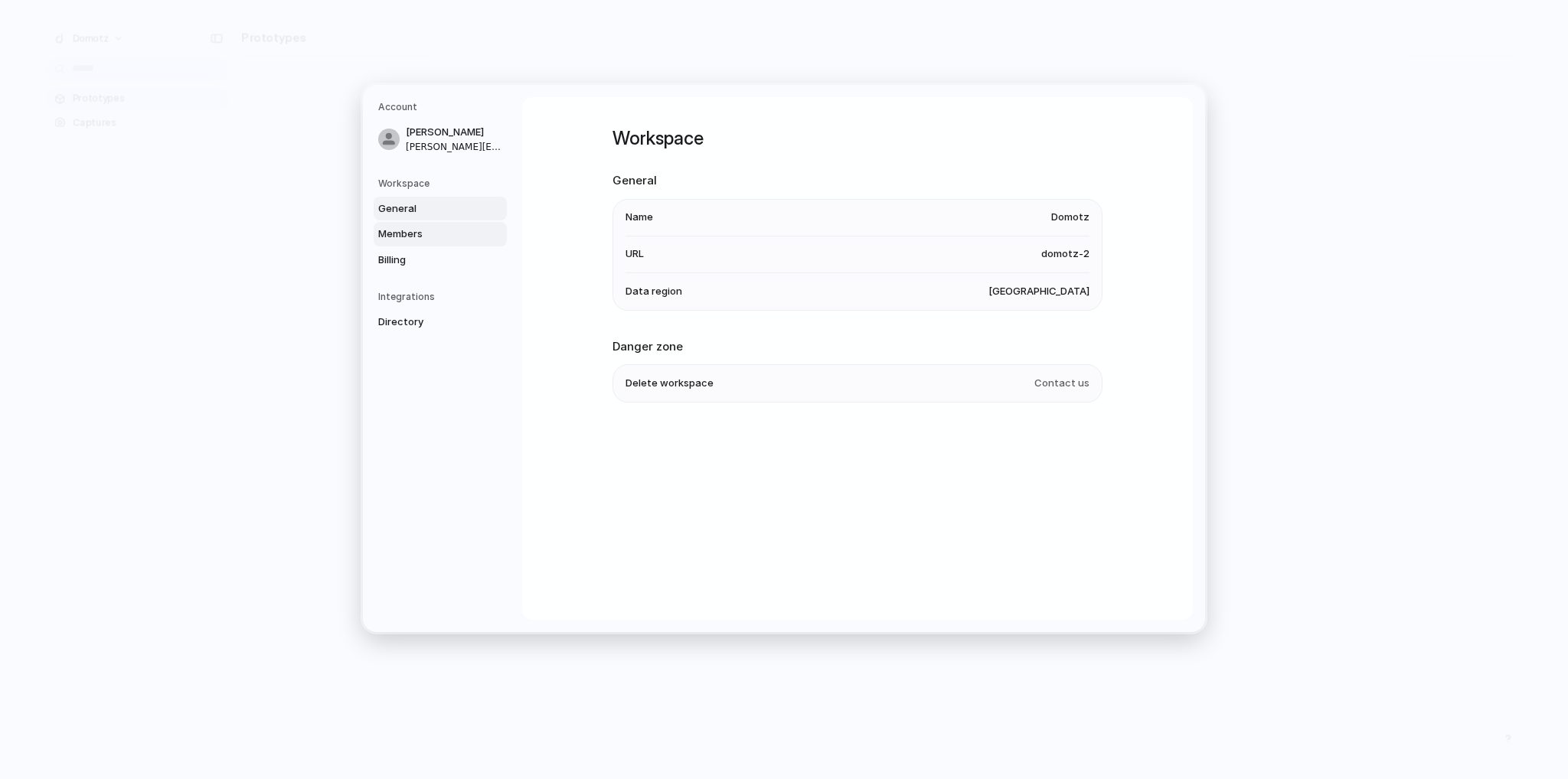
click at [424, 230] on span "Members" at bounding box center [426, 234] width 98 height 15
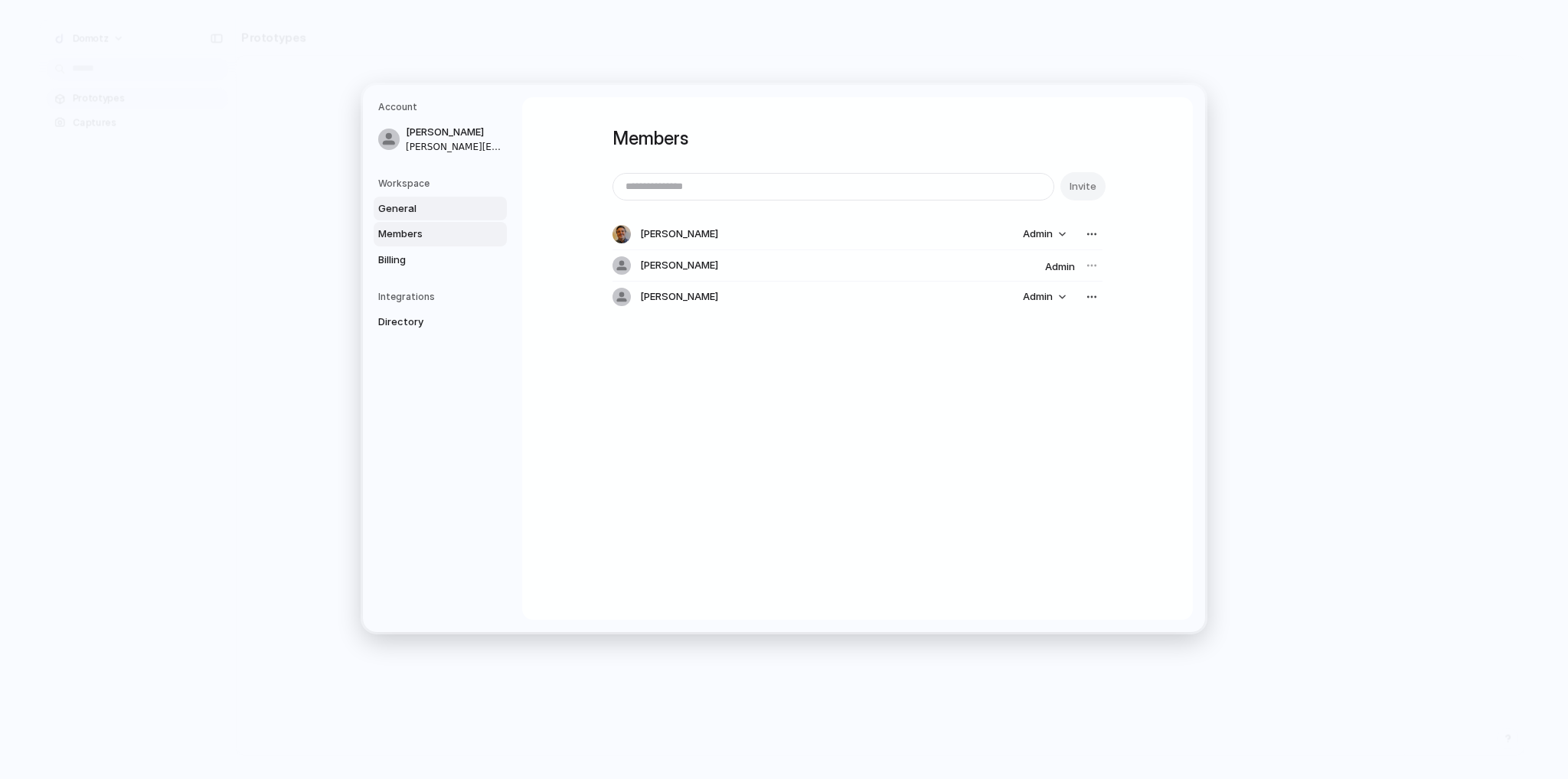
click at [416, 199] on link "General" at bounding box center [440, 208] width 133 height 24
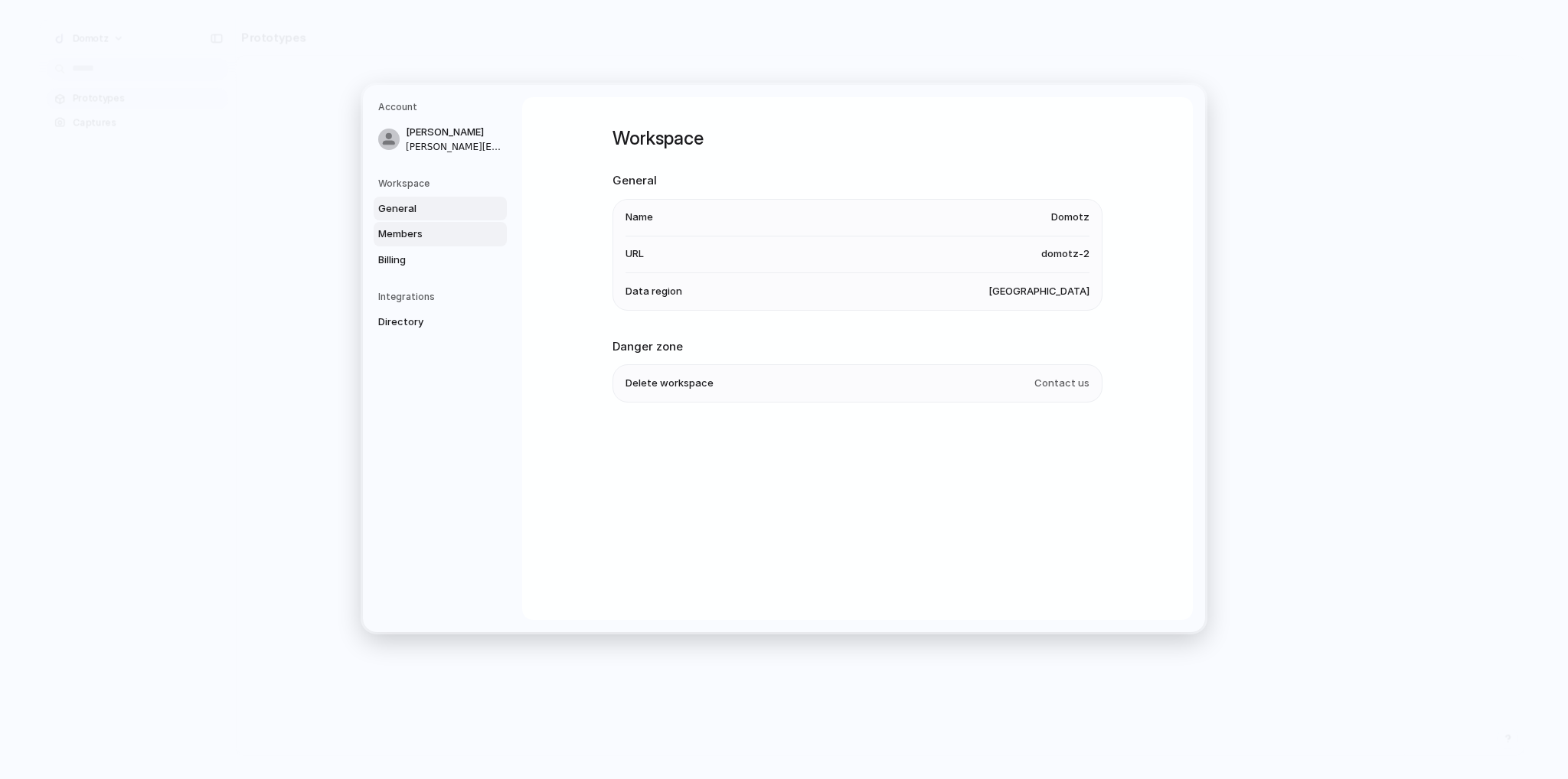
click at [410, 229] on span "Members" at bounding box center [426, 234] width 98 height 15
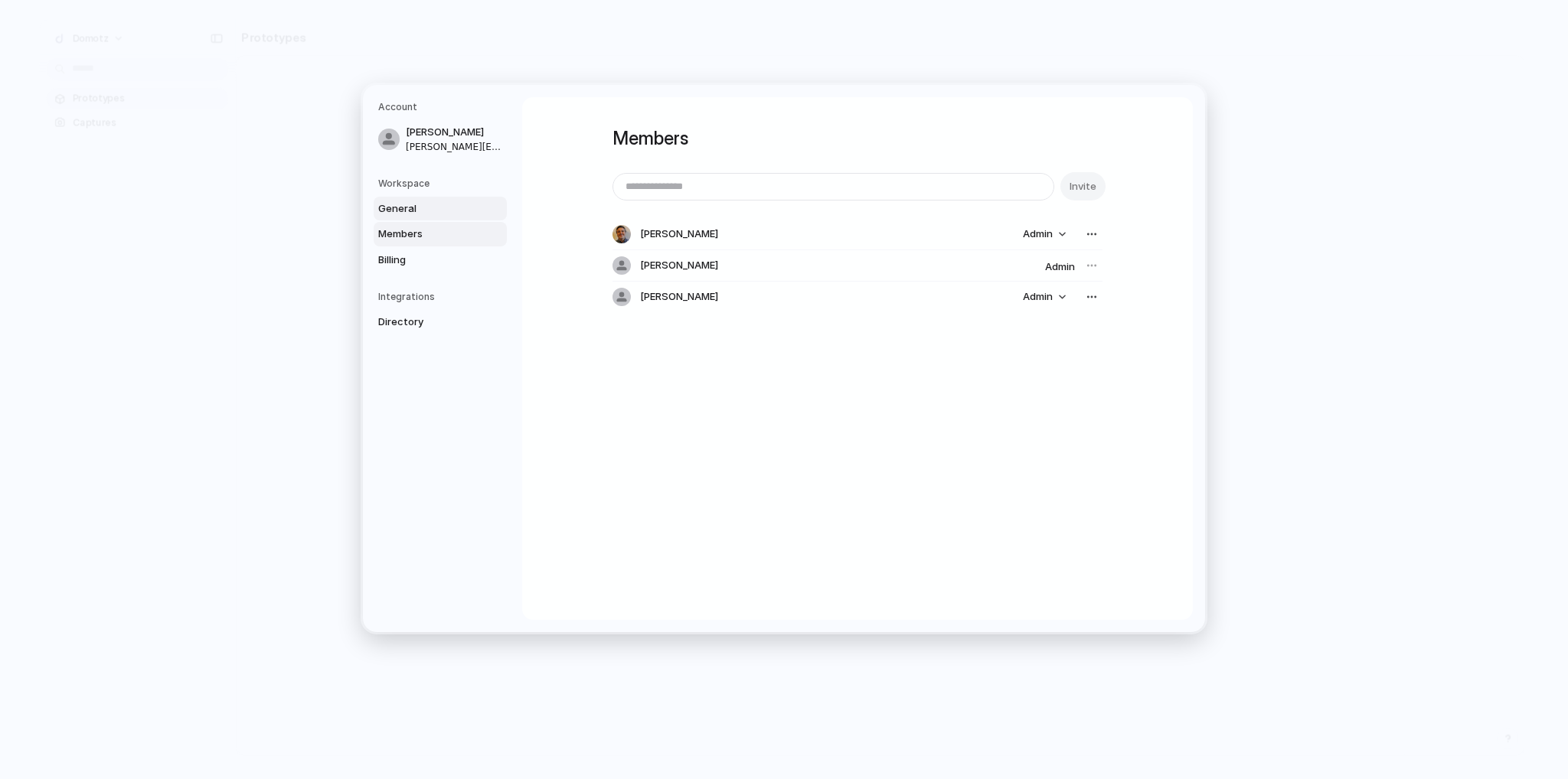
click at [410, 205] on span "General" at bounding box center [426, 208] width 98 height 15
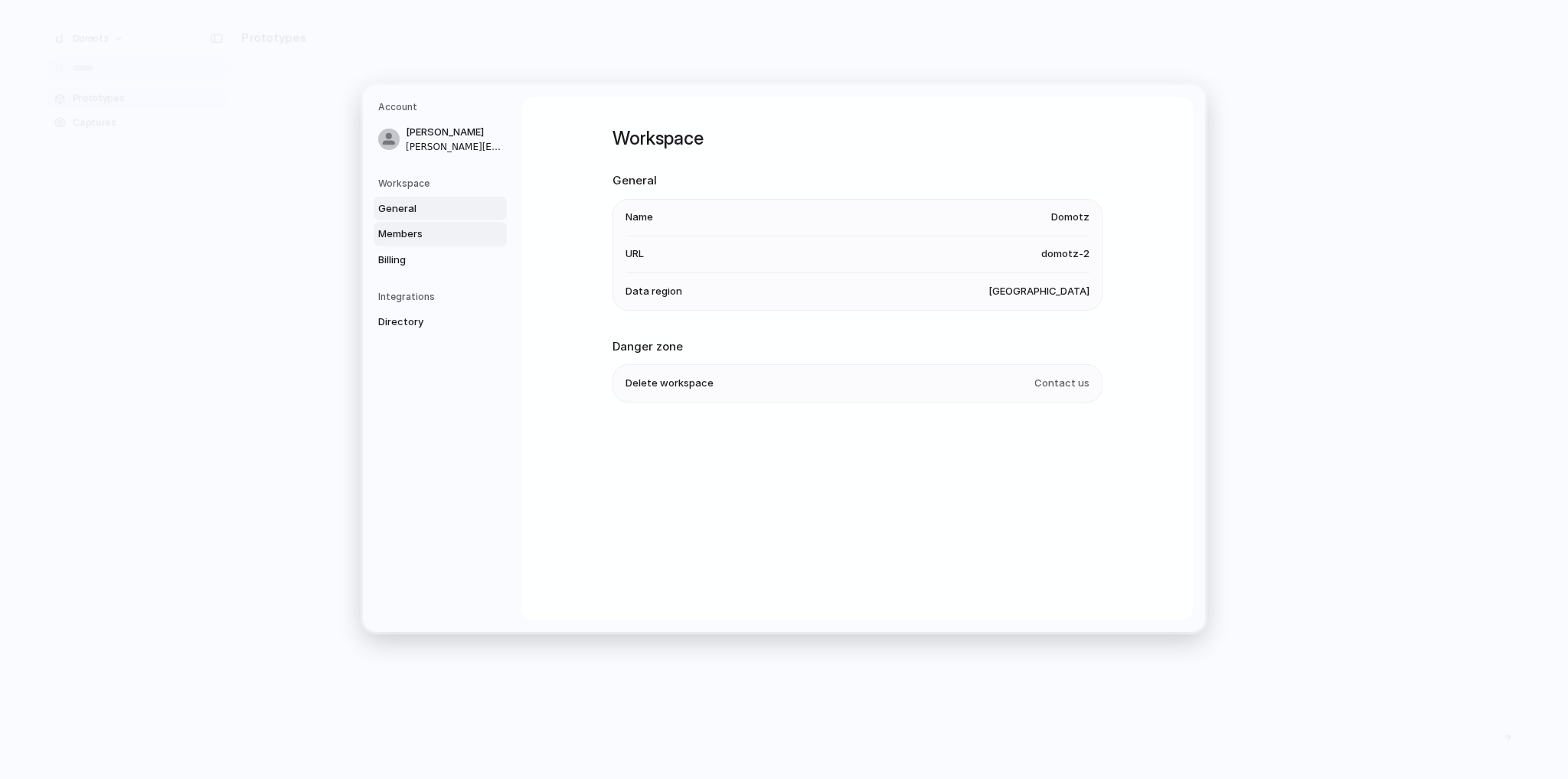
click at [408, 230] on span "Members" at bounding box center [426, 234] width 98 height 15
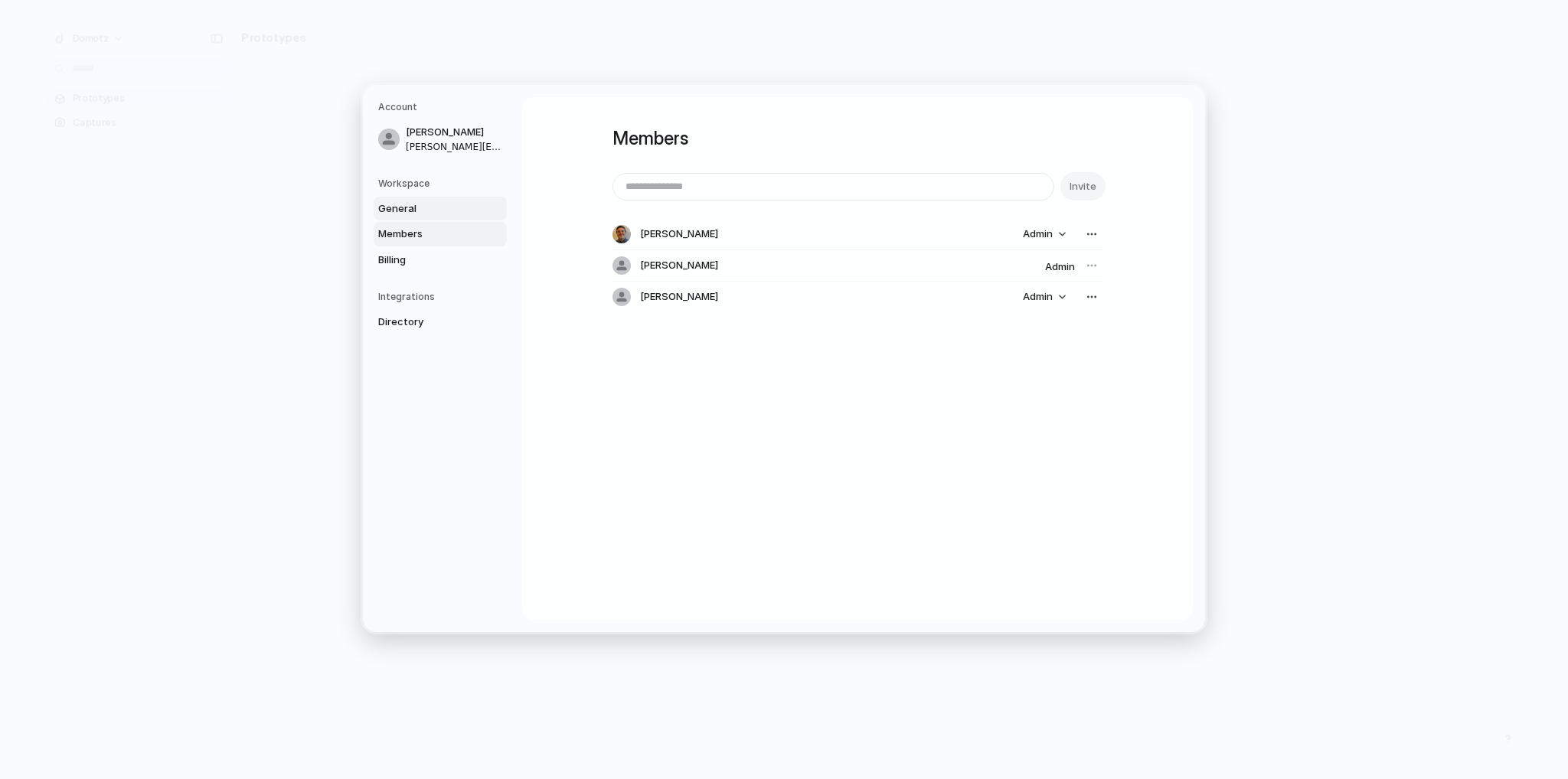
click at [413, 213] on span "General" at bounding box center [426, 208] width 98 height 15
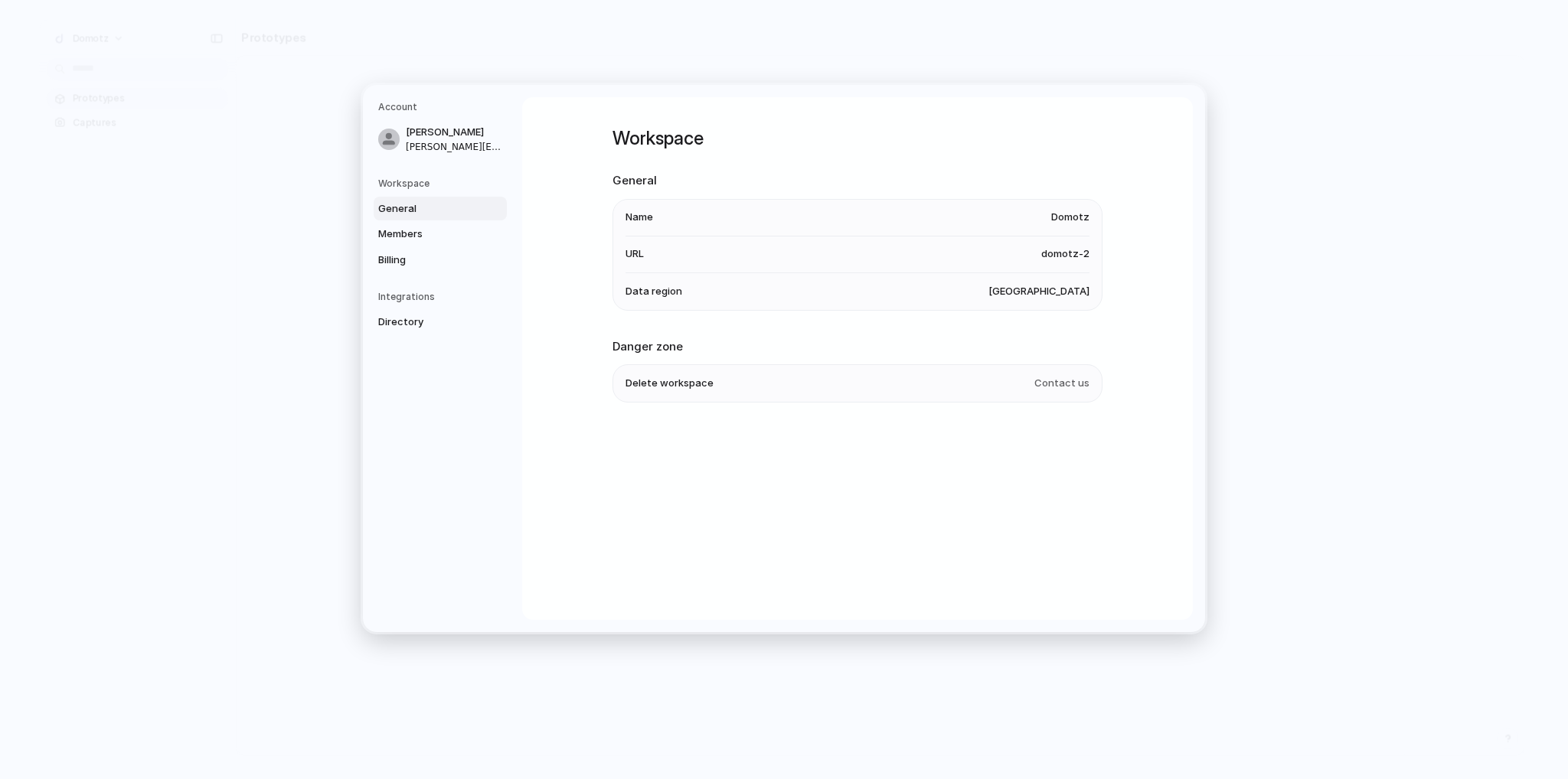
click at [1063, 255] on span "domotz-2" at bounding box center [1065, 254] width 48 height 15
click at [405, 241] on link "Members" at bounding box center [440, 234] width 133 height 24
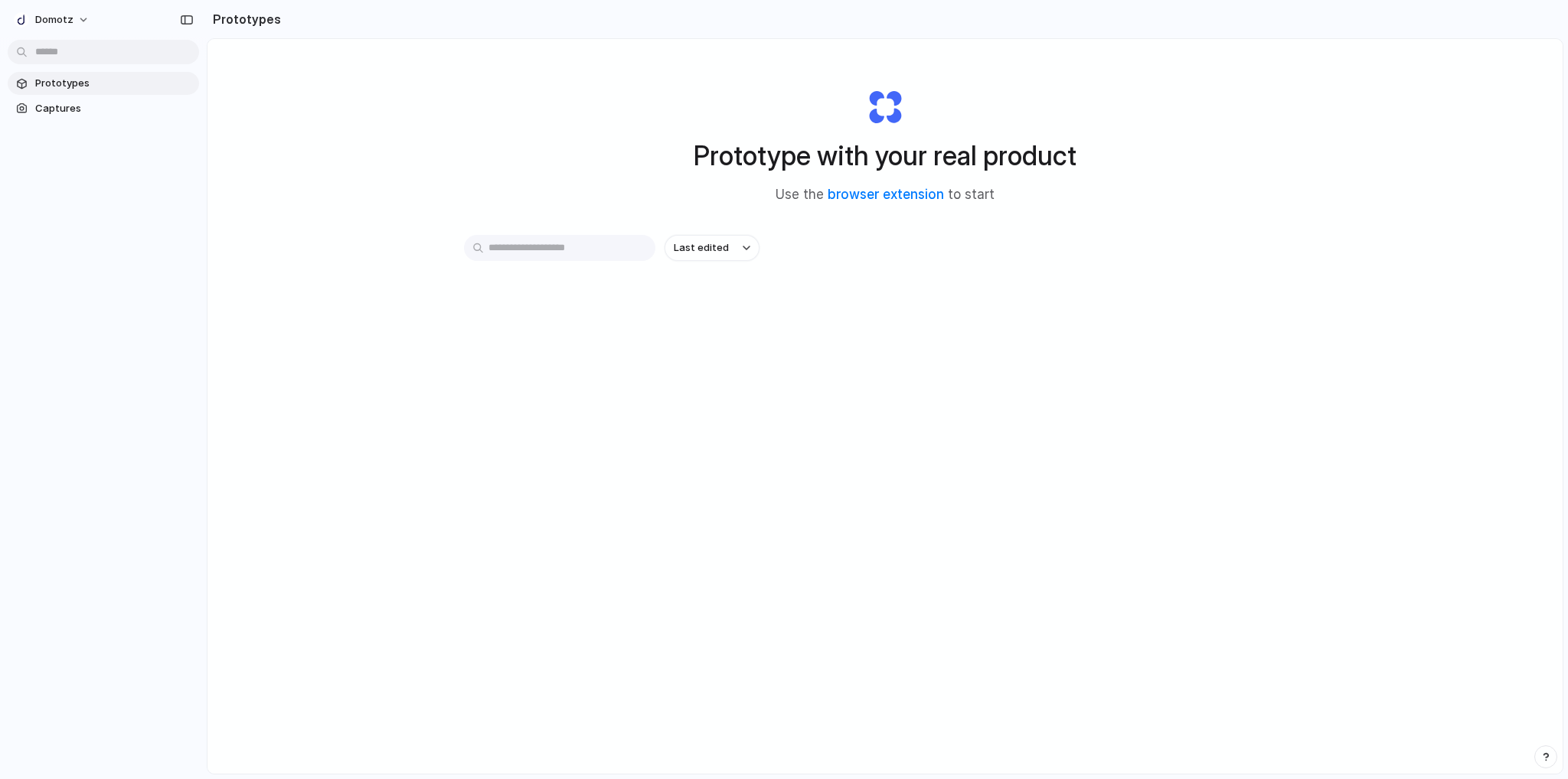
click at [1543, 760] on div "button" at bounding box center [1545, 756] width 11 height 11
click at [1466, 696] on span "Contact us" at bounding box center [1450, 696] width 55 height 15
drag, startPoint x: 1390, startPoint y: 717, endPoint x: 1310, endPoint y: 718, distance: 80.0
click at [1315, 719] on footer "You can also email us at support@index.inc Submit" at bounding box center [1365, 718] width 361 height 30
click at [1307, 717] on link "support@index.inc" at bounding box center [1287, 717] width 204 height 28
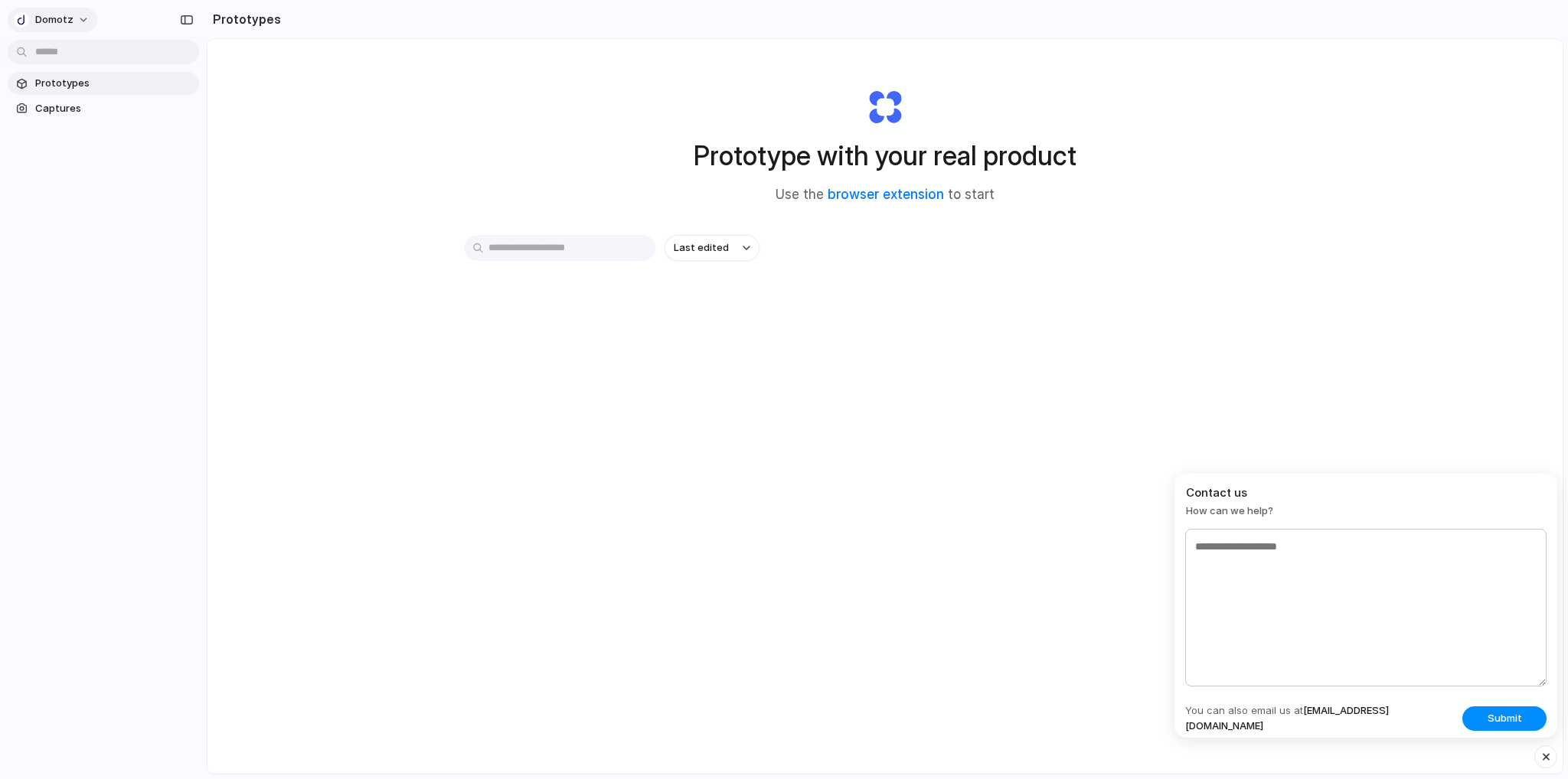
click at [83, 13] on button "Domotz" at bounding box center [52, 19] width 89 height 24
click at [68, 55] on span "Settings" at bounding box center [56, 54] width 42 height 15
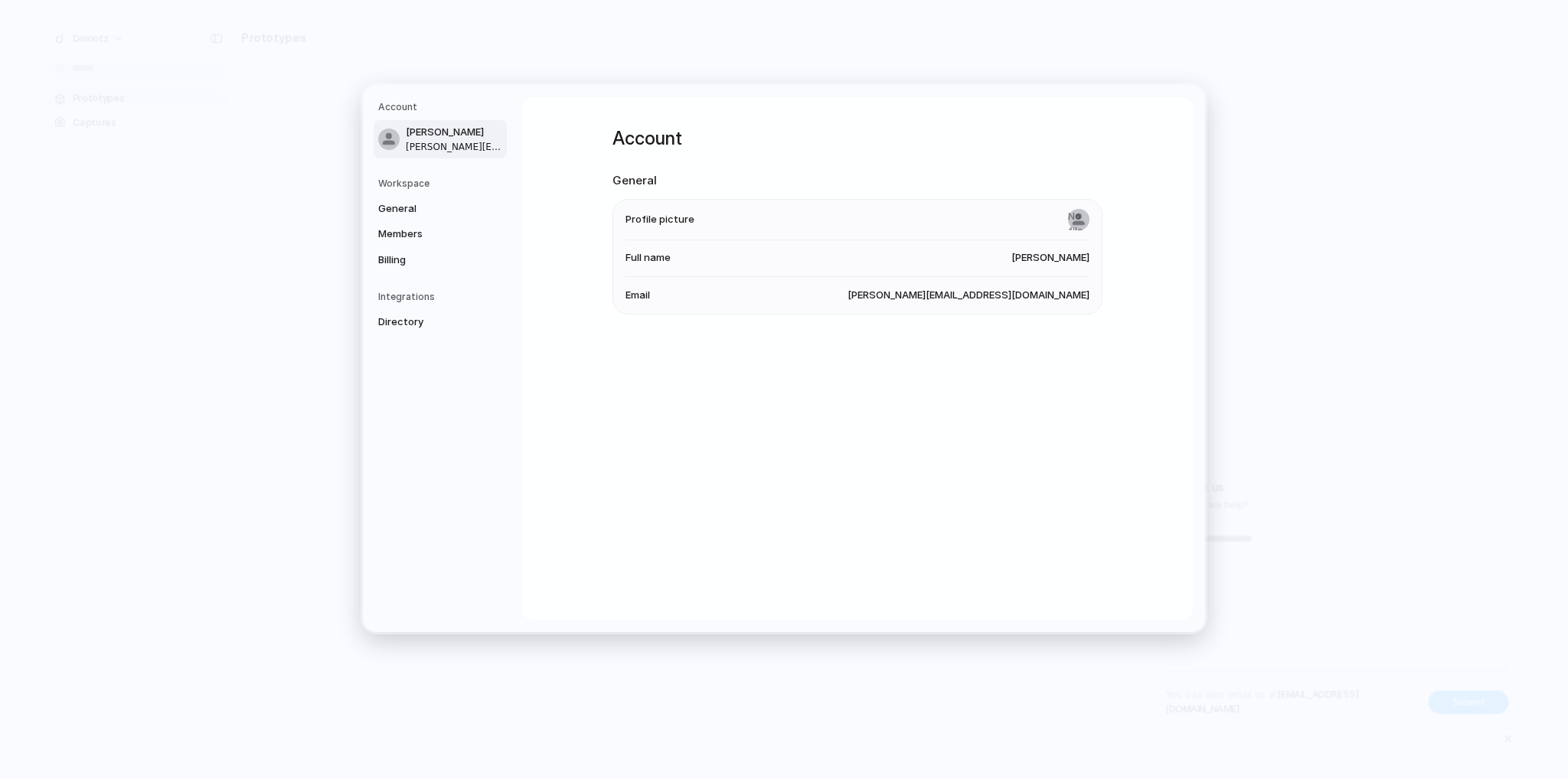
click at [423, 182] on h5 "Workspace" at bounding box center [442, 183] width 128 height 14
click at [409, 209] on span "General" at bounding box center [426, 208] width 98 height 15
click at [414, 173] on nav "Account Alessandro Casella alessandro.casella@domotz.com Workspace General Memb…" at bounding box center [442, 359] width 159 height 547
click at [405, 183] on h5 "Workspace" at bounding box center [442, 183] width 128 height 14
click at [405, 242] on link "Members" at bounding box center [440, 234] width 133 height 24
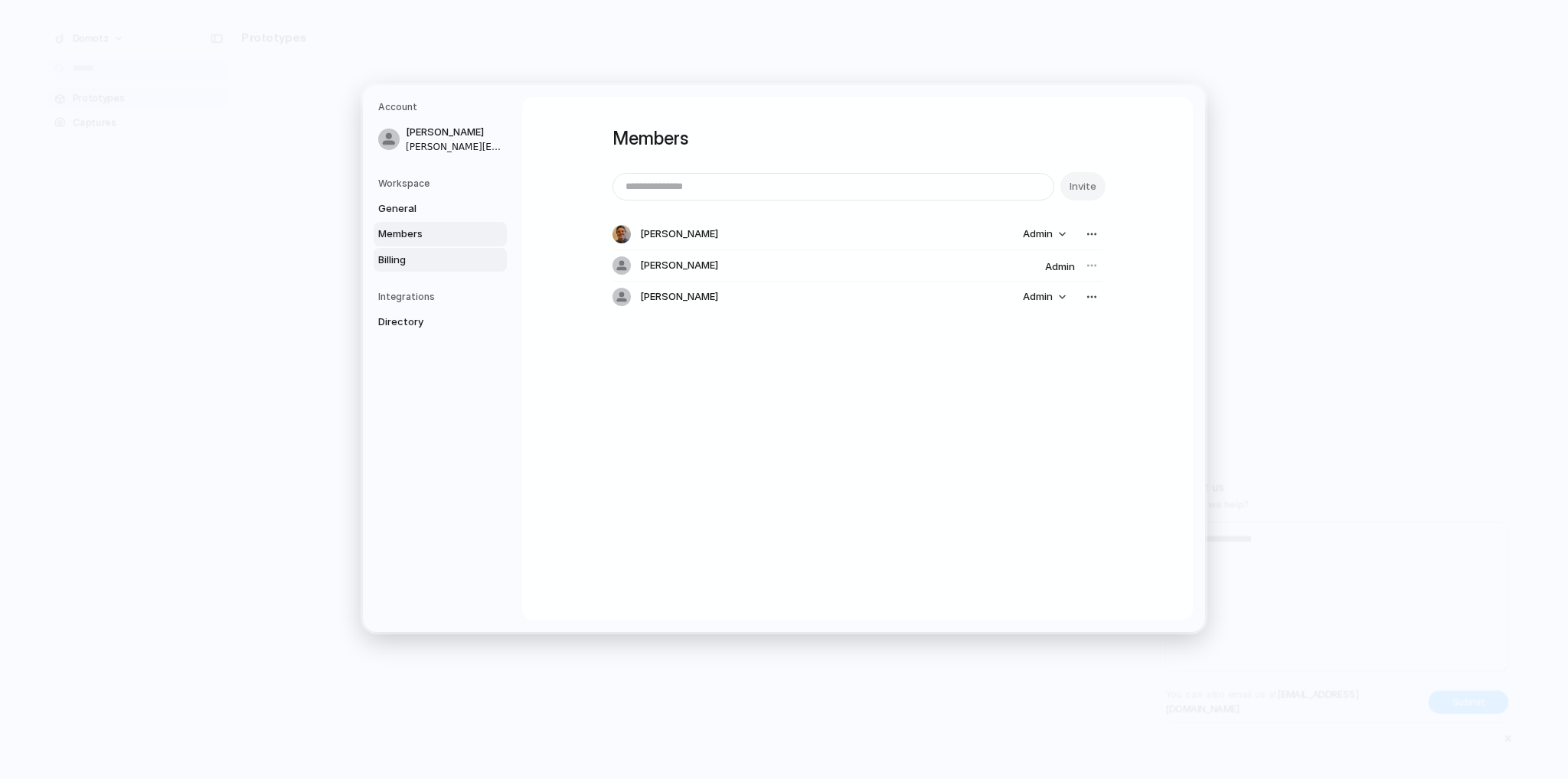
click at [396, 267] on link "Billing" at bounding box center [440, 259] width 133 height 24
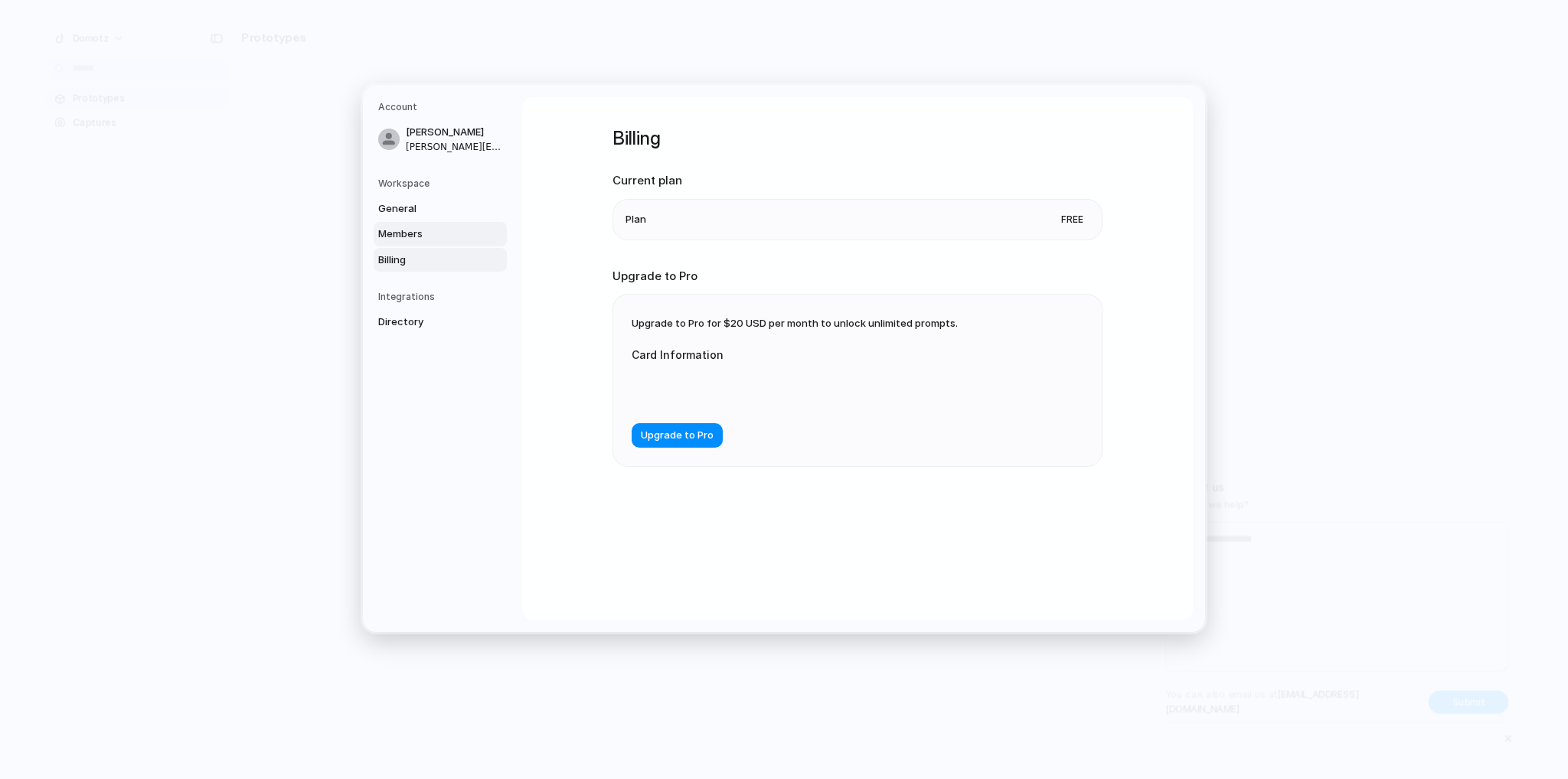
click at [405, 236] on span "Members" at bounding box center [426, 234] width 98 height 15
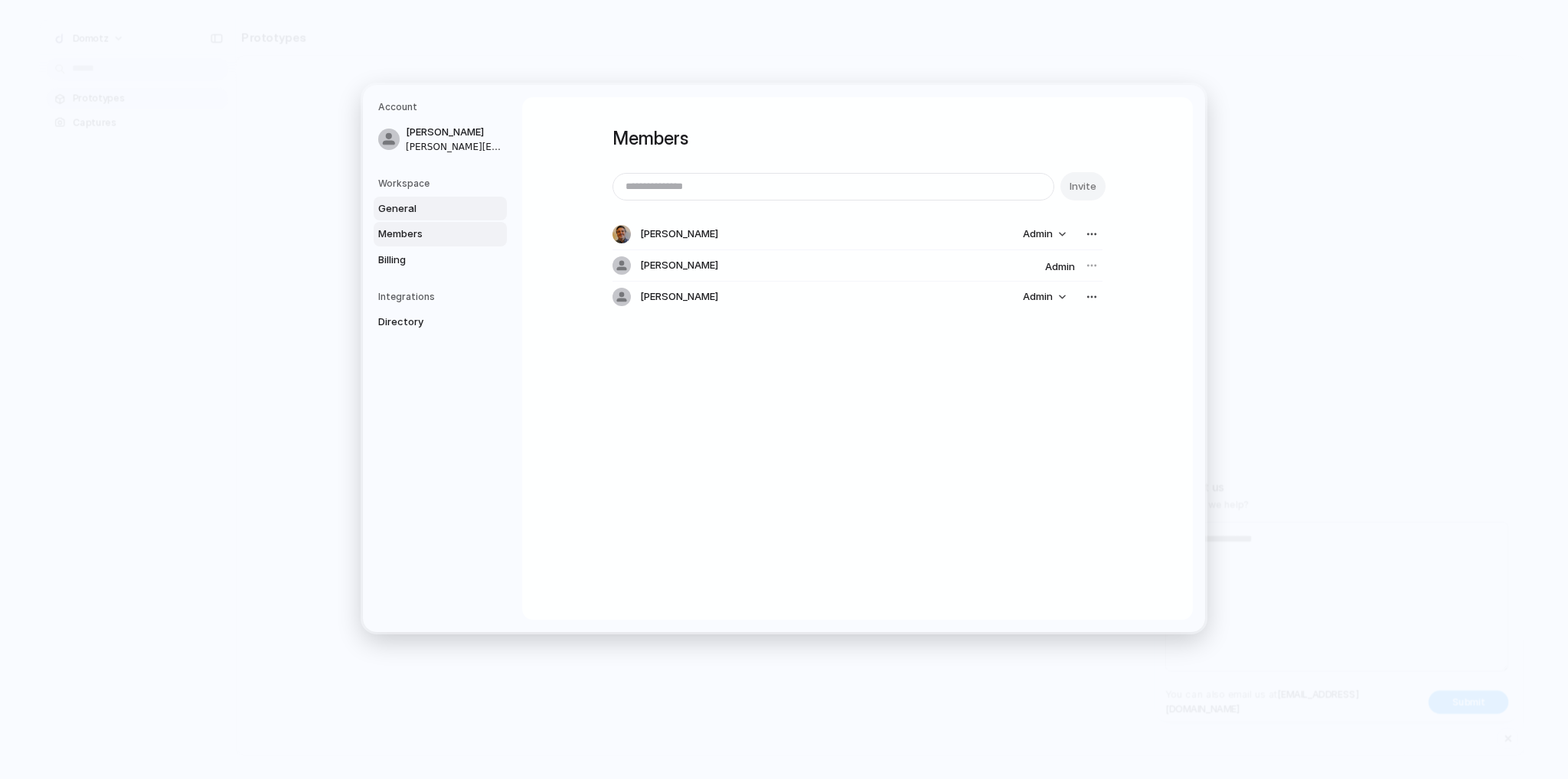
click at [416, 208] on span "General" at bounding box center [426, 208] width 98 height 15
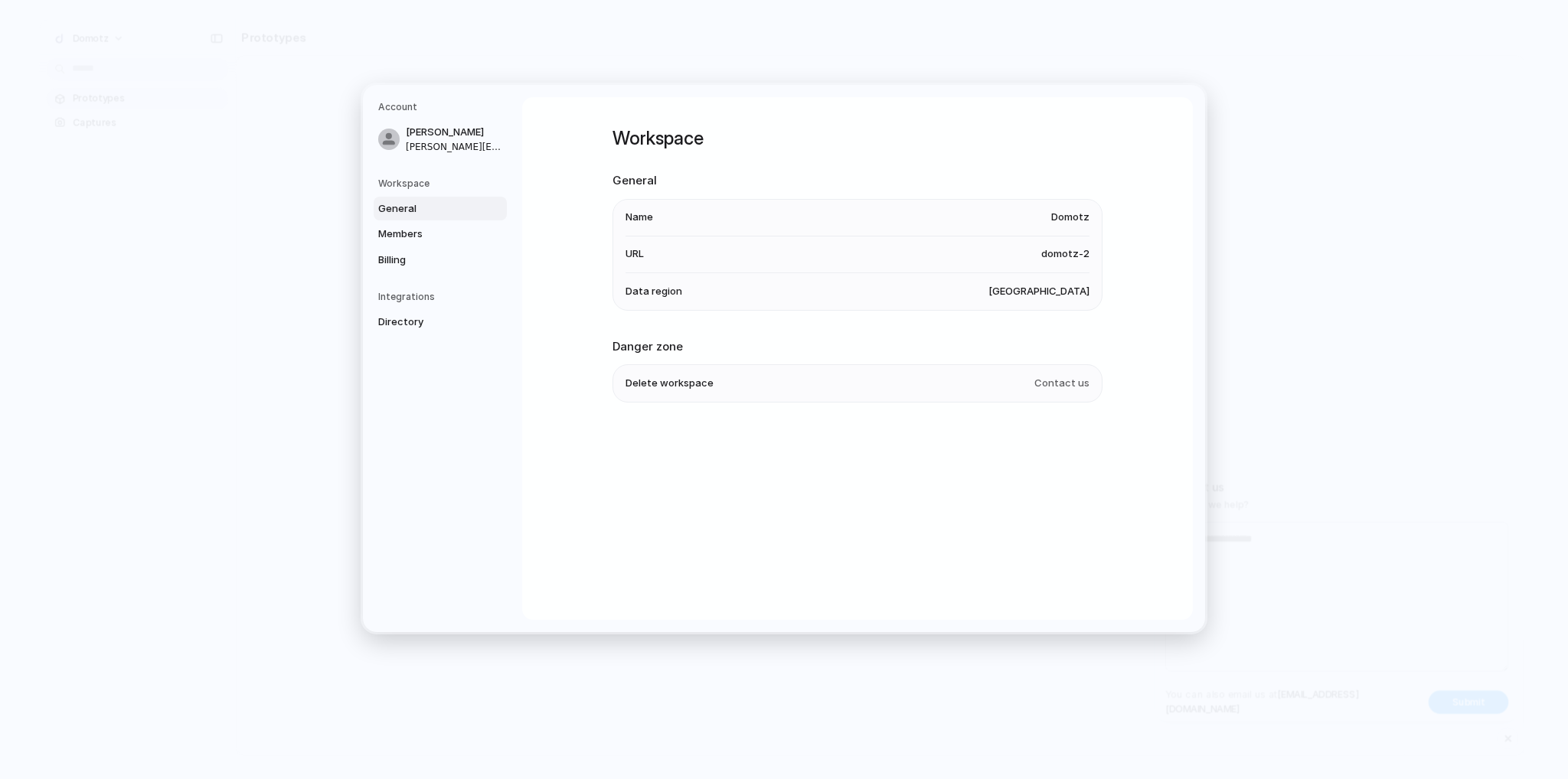
drag, startPoint x: 1467, startPoint y: 424, endPoint x: 1458, endPoint y: 412, distance: 15.0
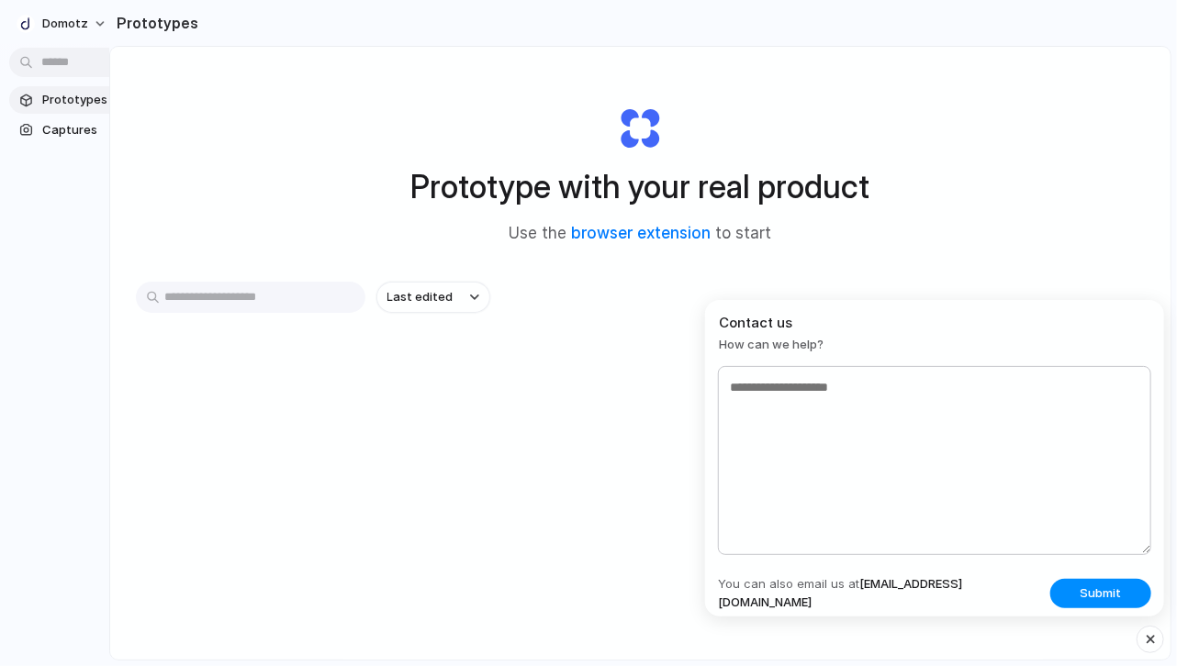
drag, startPoint x: 246, startPoint y: 116, endPoint x: 109, endPoint y: 130, distance: 137.5
